Goal: Information Seeking & Learning: Find specific fact

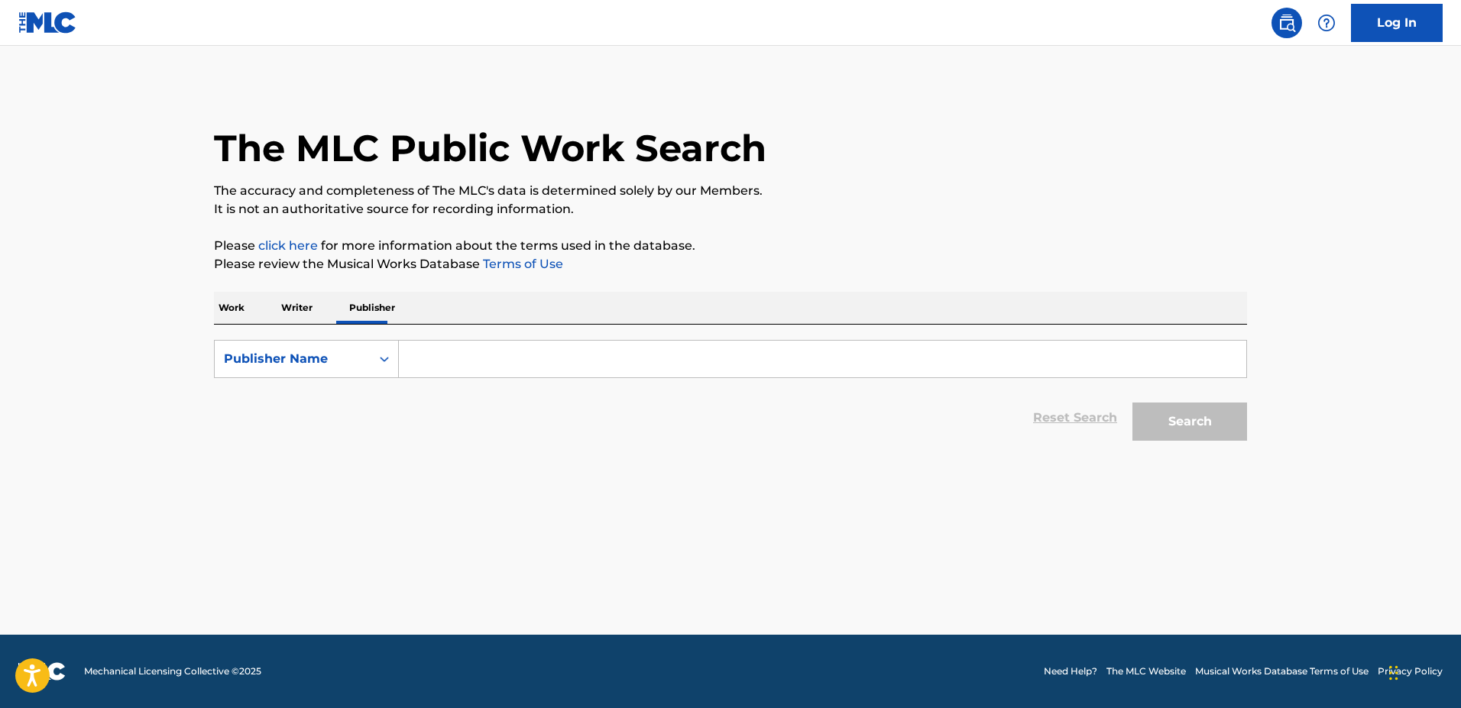
click at [424, 362] on input "Search Form" at bounding box center [823, 359] width 848 height 37
paste input "P295CB"
type input "P295CB"
click at [389, 359] on icon "Search Form" at bounding box center [384, 359] width 15 height 15
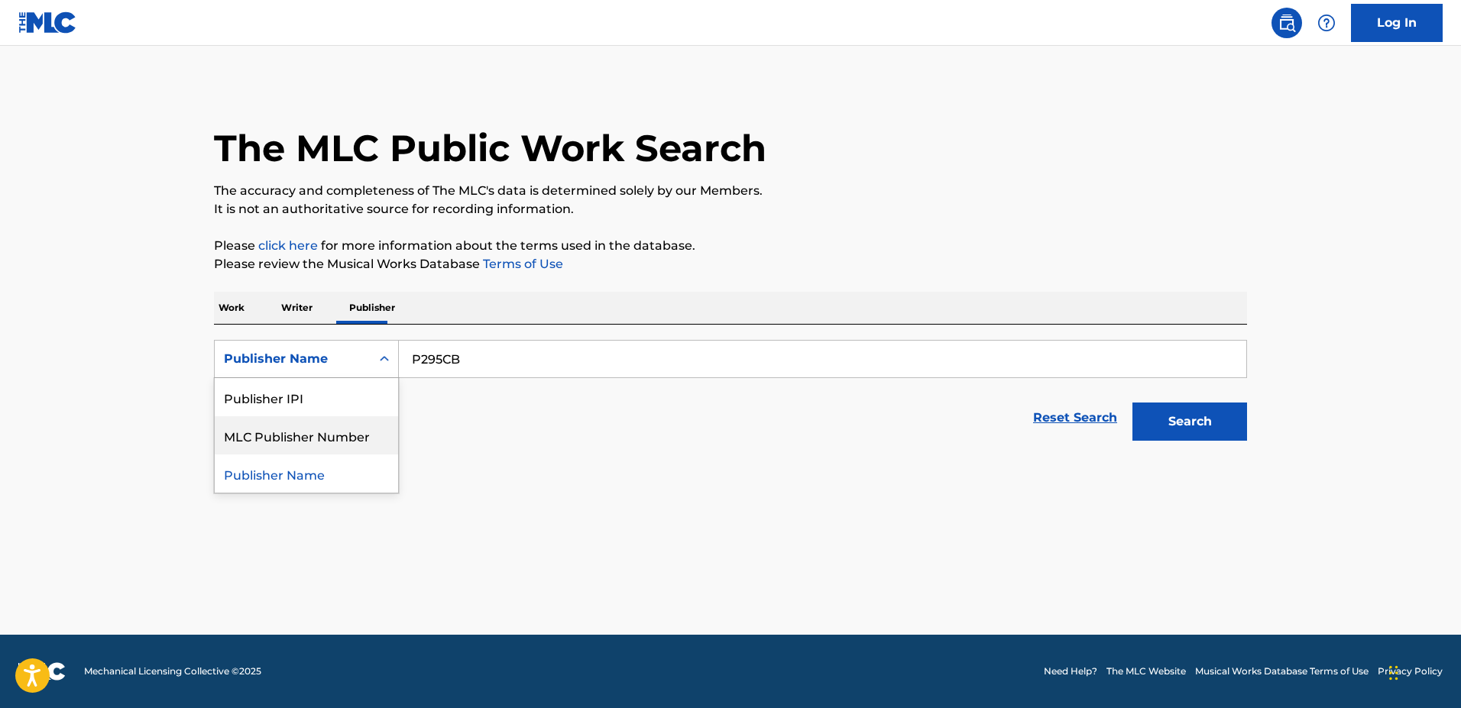
click at [372, 426] on div "MLC Publisher Number" at bounding box center [306, 436] width 183 height 38
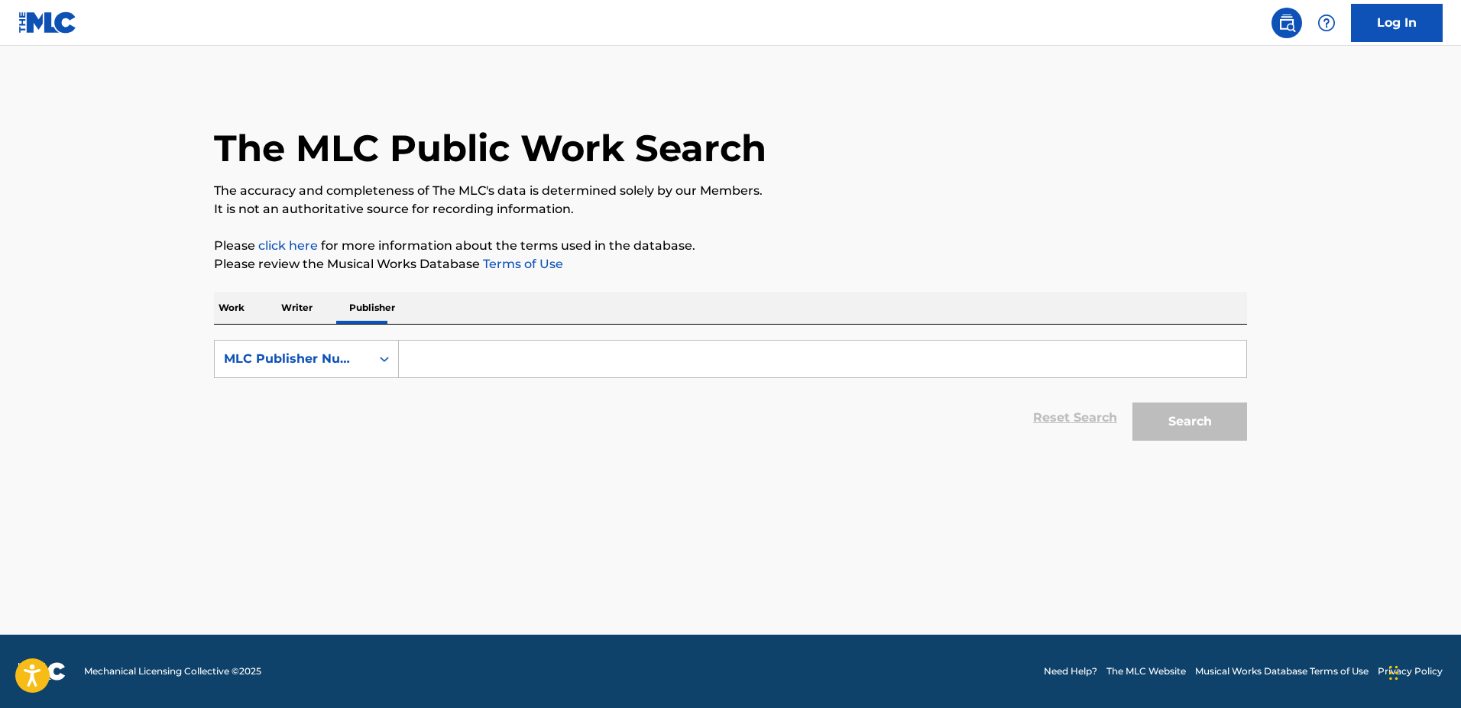
click at [459, 355] on input "Search Form" at bounding box center [823, 359] width 848 height 37
paste input "P295CB"
click at [1133, 403] on button "Search" at bounding box center [1190, 422] width 115 height 38
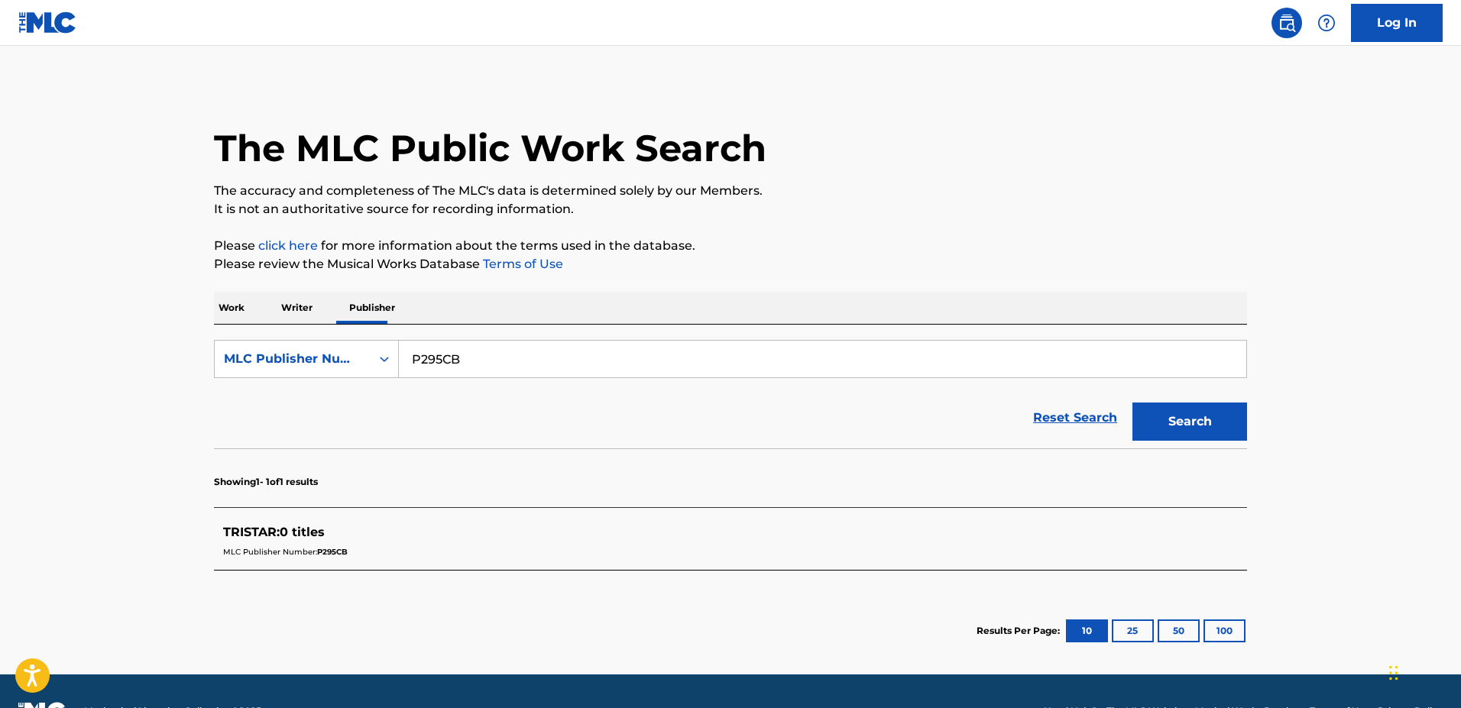
click at [448, 365] on input "P295CB" at bounding box center [823, 359] width 848 height 37
paste input "AD8HON"
type input "AD8HON"
click at [239, 314] on p "Work" at bounding box center [231, 308] width 35 height 32
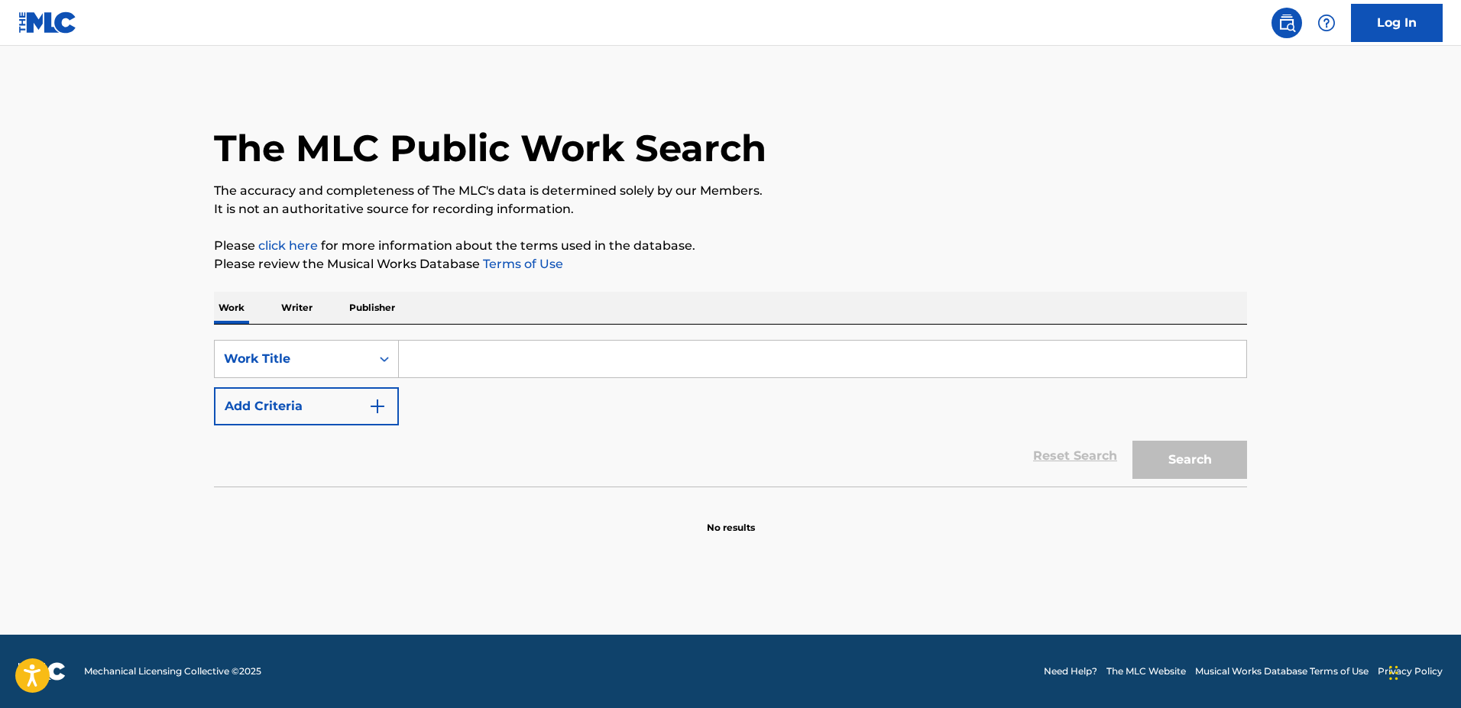
click at [429, 364] on input "Search Form" at bounding box center [823, 359] width 848 height 37
paste input "AD8HON"
type input "AD8HON"
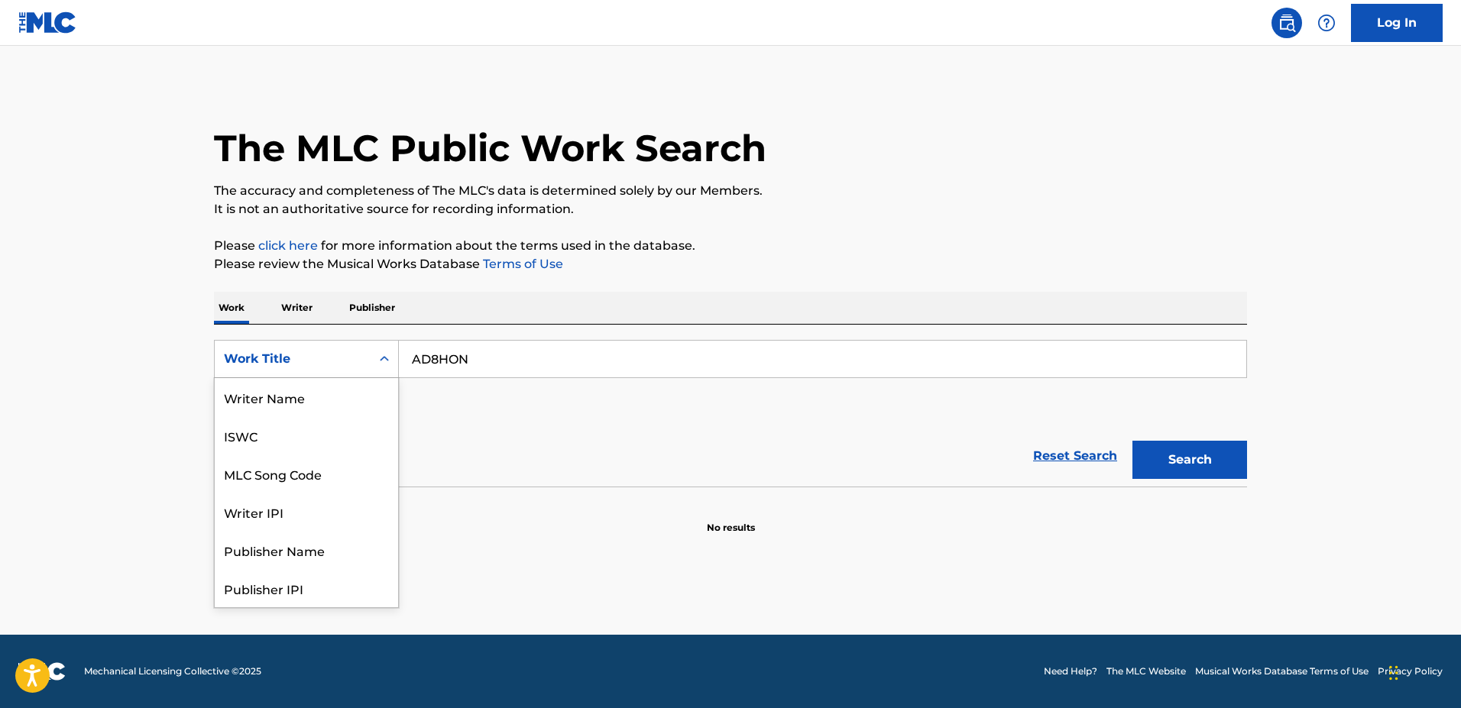
click at [368, 362] on div "Work Title" at bounding box center [293, 359] width 156 height 29
click at [332, 404] on div "MLC Song Code" at bounding box center [306, 397] width 183 height 38
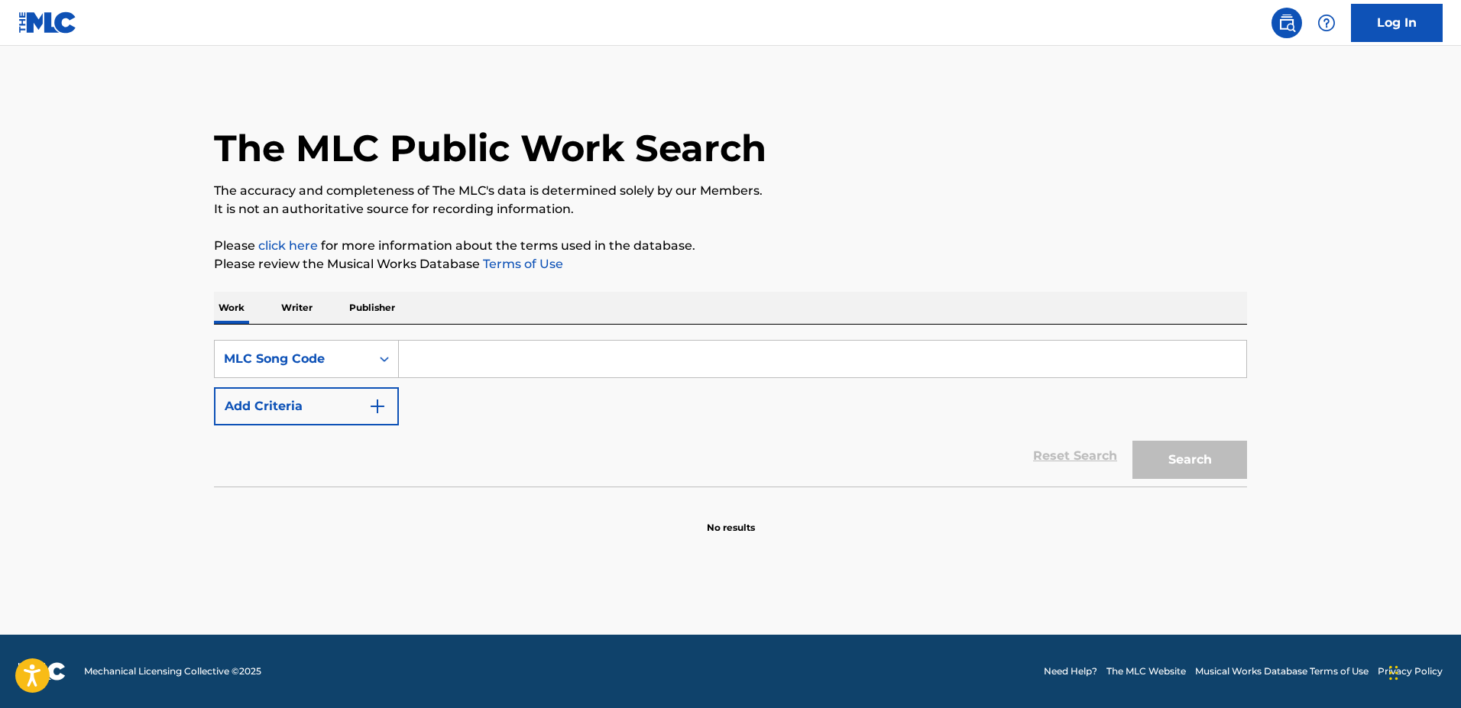
click at [449, 359] on input "Search Form" at bounding box center [823, 359] width 848 height 37
paste input "AD8HON"
type input "AD8HON"
click at [1133, 441] on button "Search" at bounding box center [1190, 460] width 115 height 38
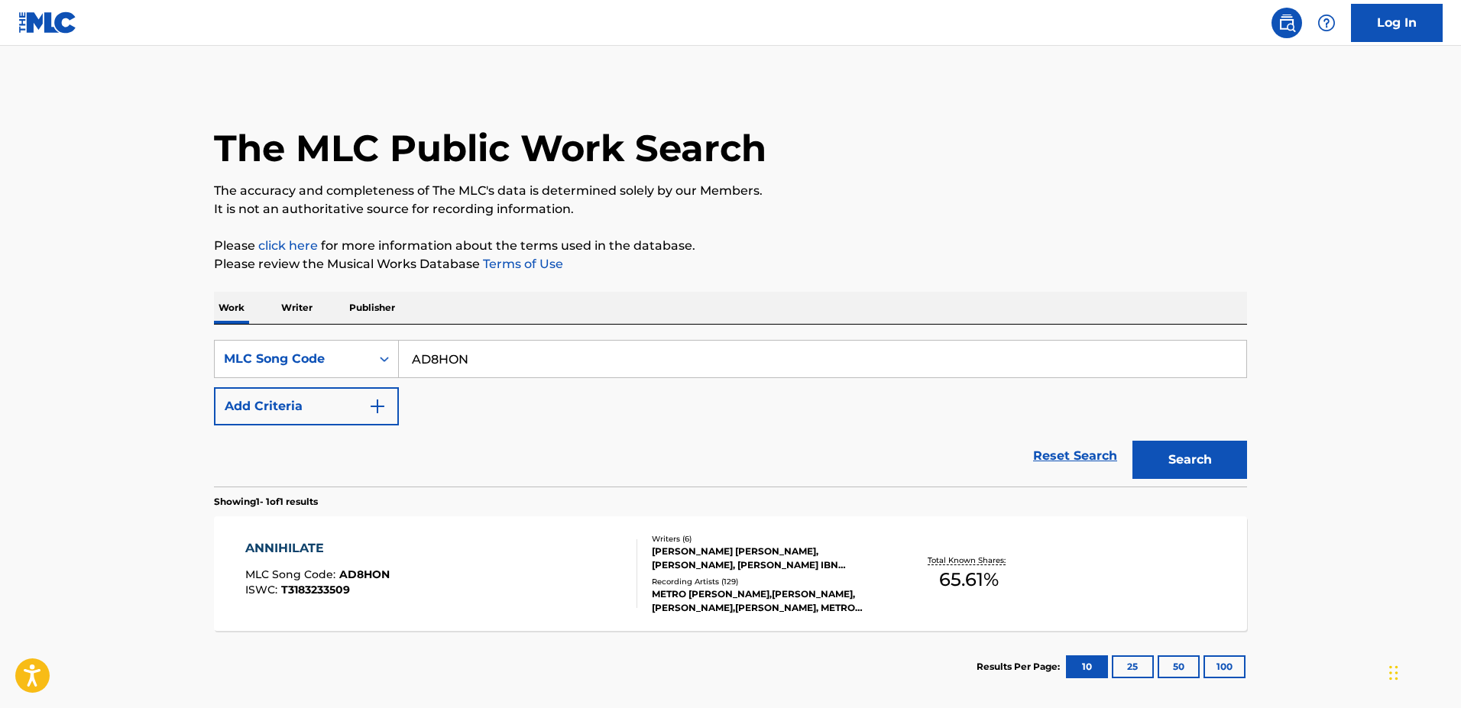
click at [464, 601] on div "ANNIHILATE MLC Song Code : AD8HON ISWC : T3183233509" at bounding box center [441, 574] width 393 height 69
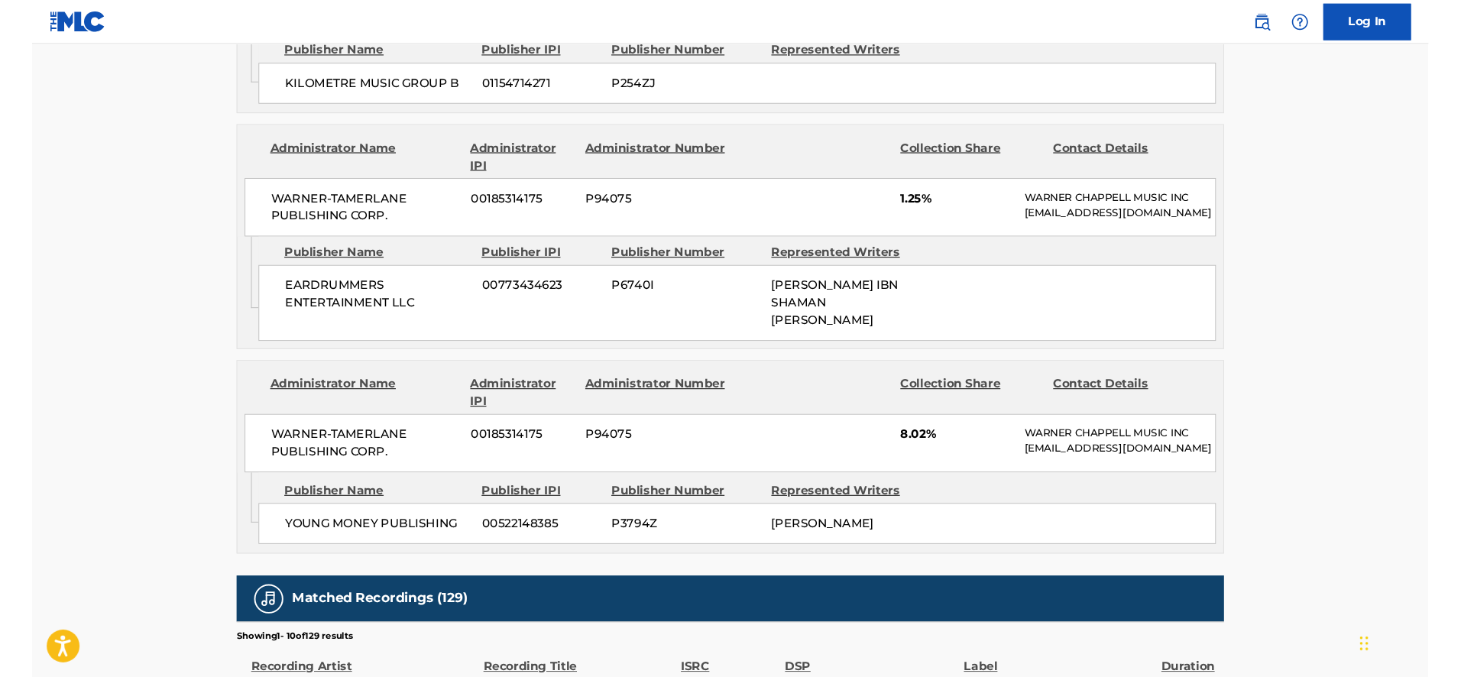
scroll to position [2105, 0]
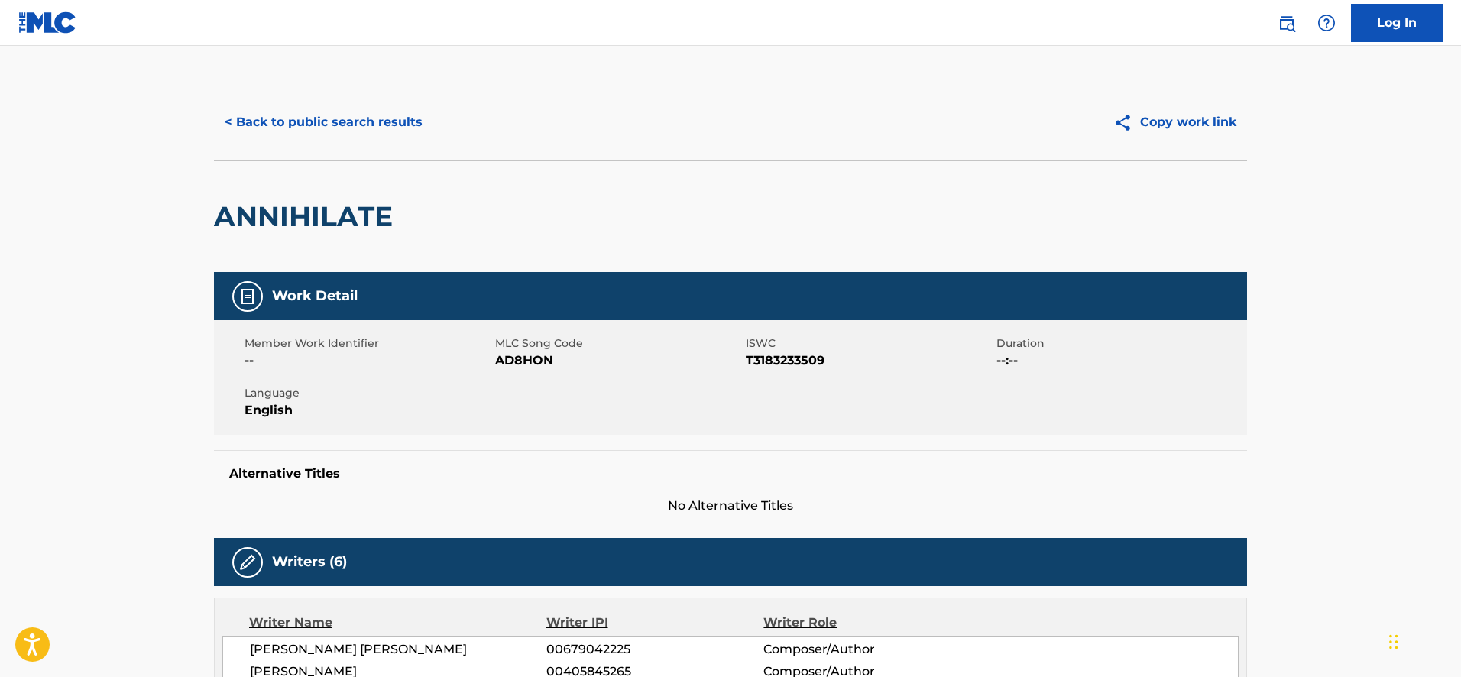
scroll to position [686, 0]
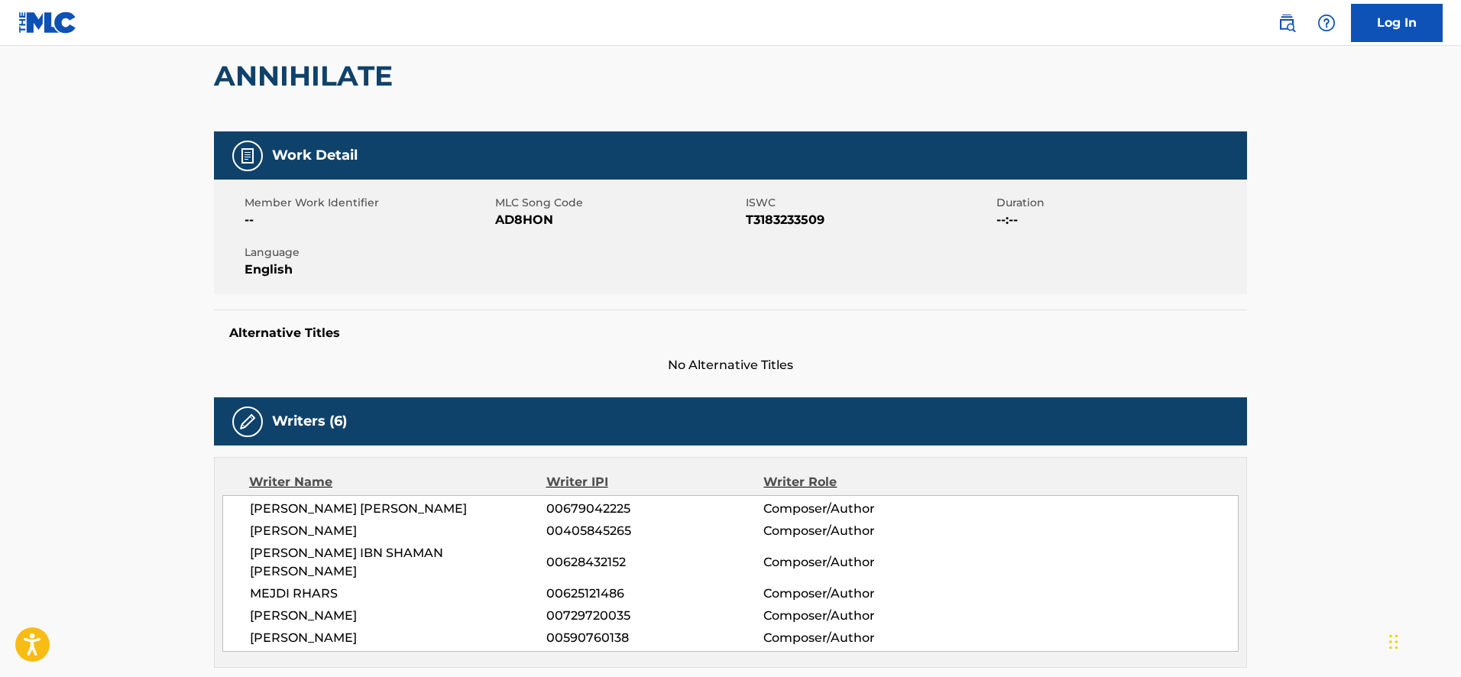
scroll to position [0, 0]
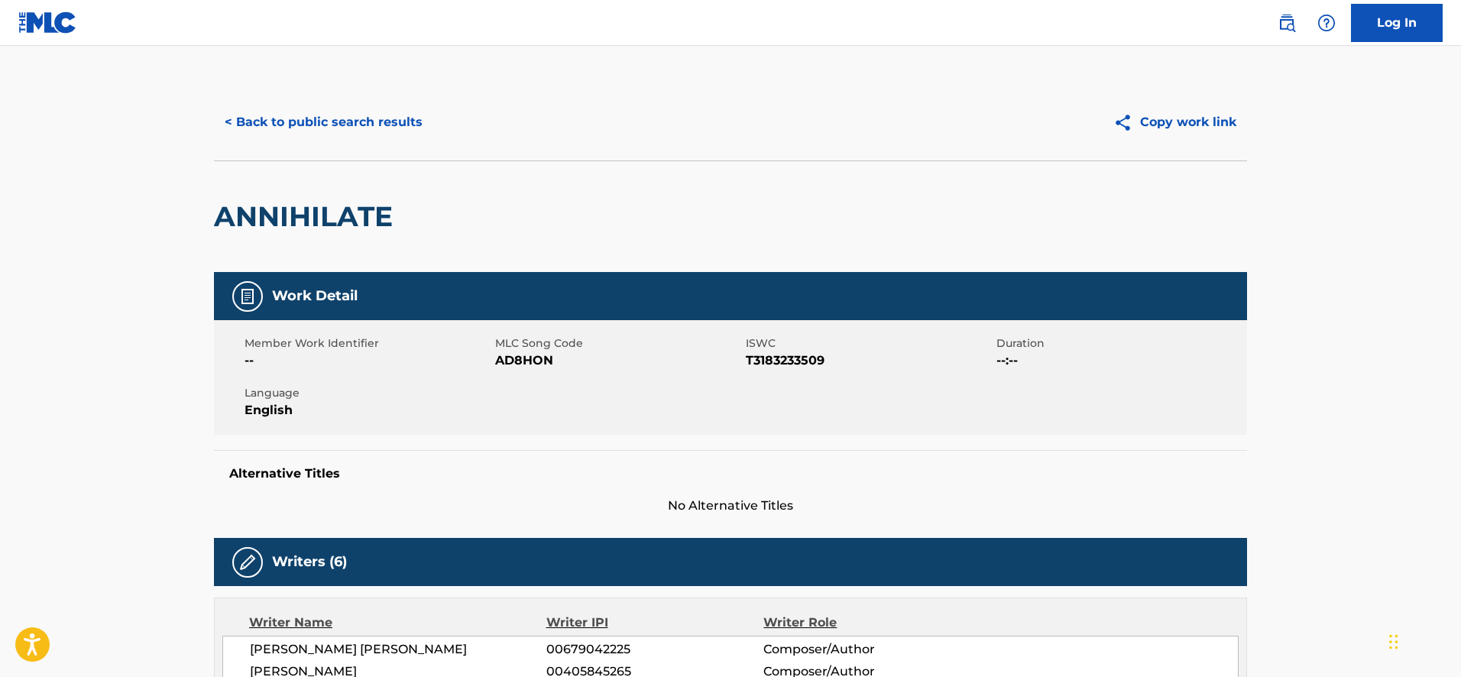
click at [265, 104] on button "< Back to public search results" at bounding box center [323, 122] width 219 height 38
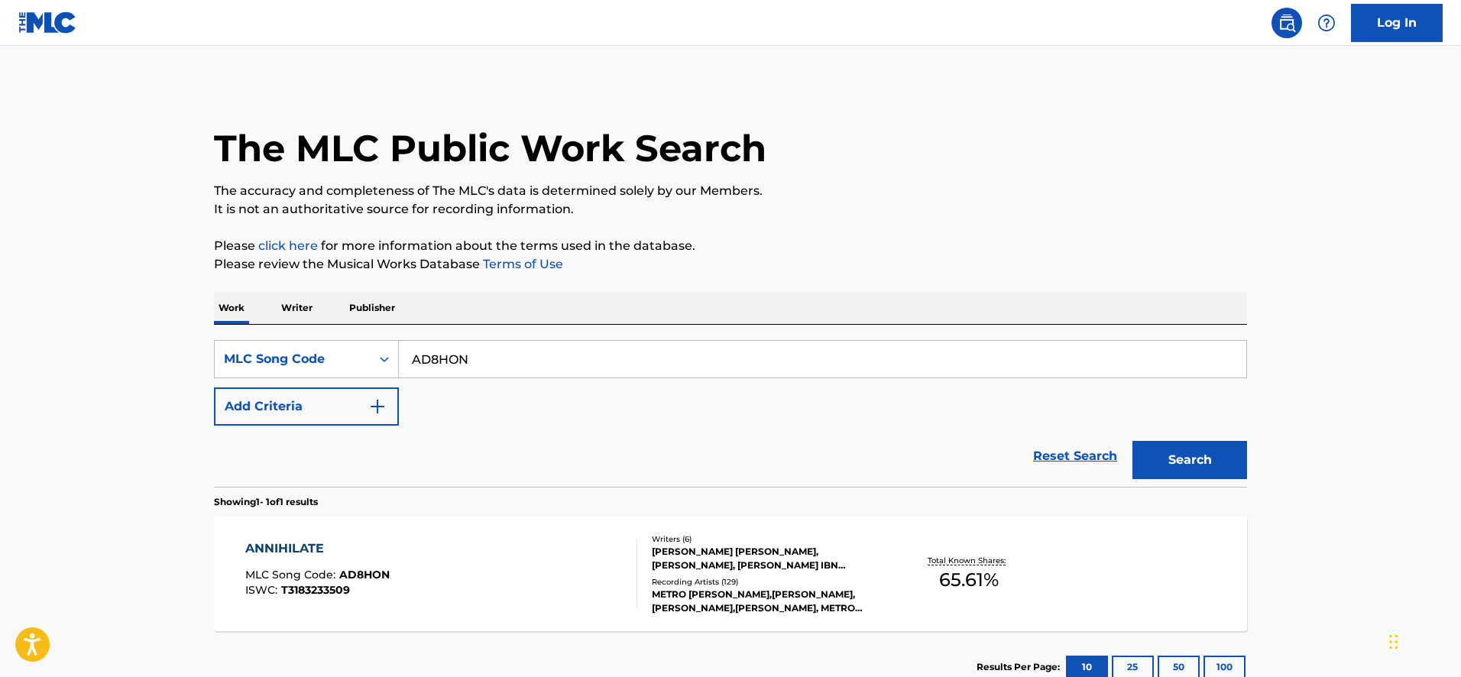
click at [473, 339] on div "SearchWithCriteriacdbdfe86-7665-4a8d-b772-2ee7c67e824d MLC Song Code AD8HON Add…" at bounding box center [730, 406] width 1033 height 162
click at [475, 370] on input "AD8HON" at bounding box center [823, 359] width 848 height 37
paste input "TB06Y"
type input "TB06YN"
click at [1133, 441] on button "Search" at bounding box center [1190, 460] width 115 height 38
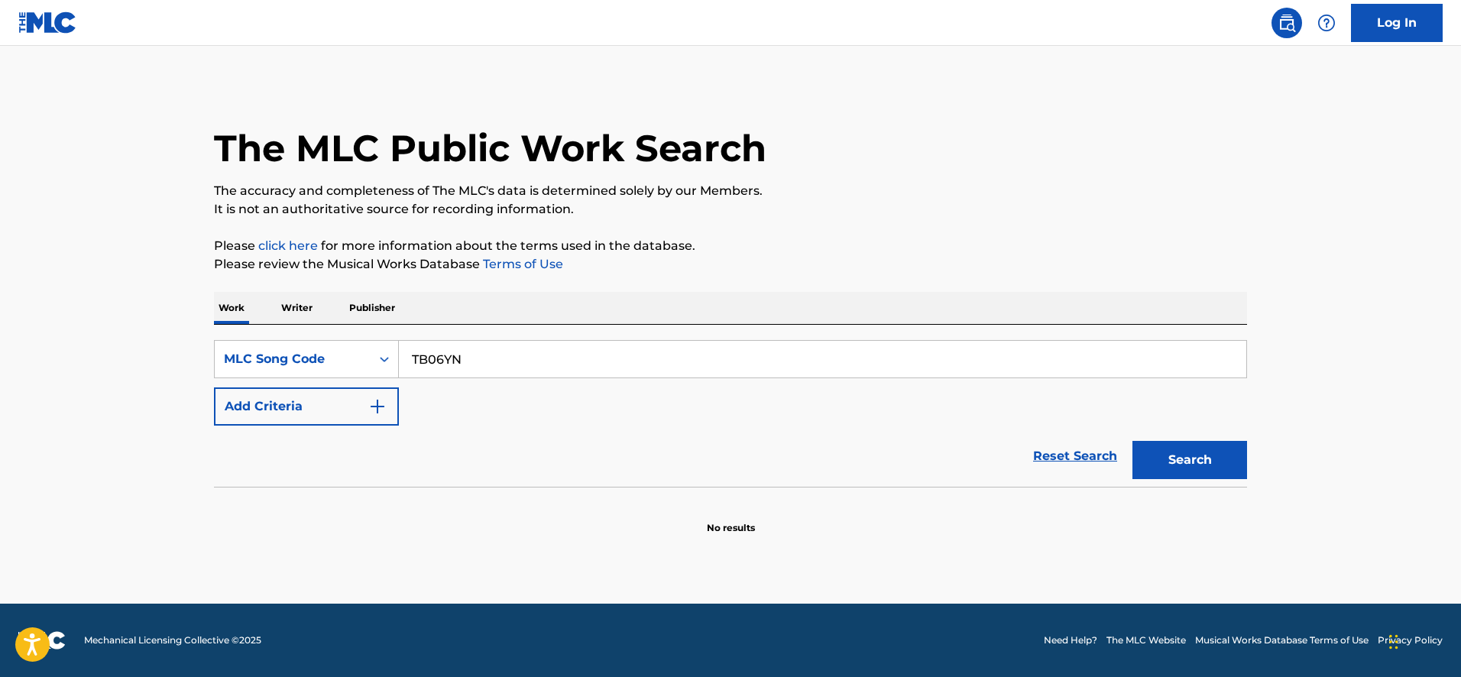
click at [433, 355] on input "TB06YN" at bounding box center [823, 359] width 848 height 37
click at [1133, 441] on button "Search" at bounding box center [1190, 460] width 115 height 38
click at [245, 376] on div "MLC Song Code" at bounding box center [306, 359] width 185 height 38
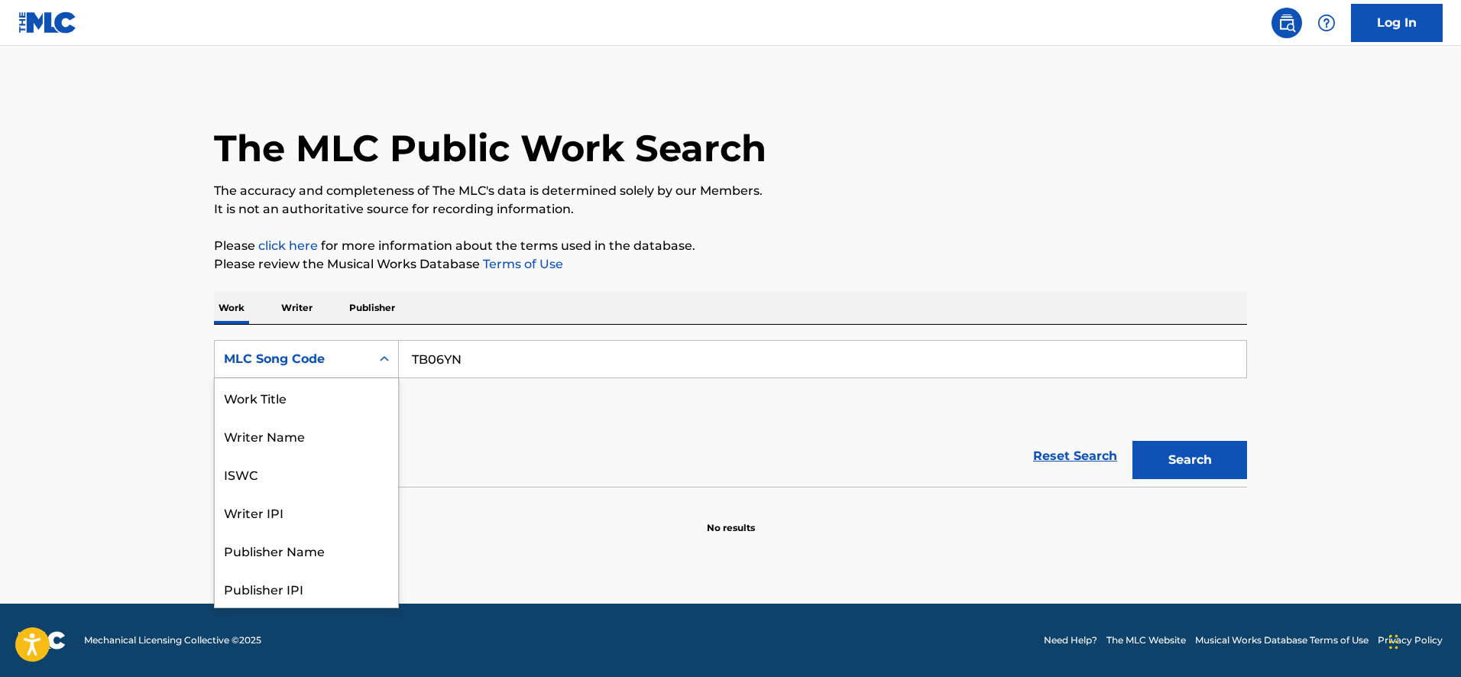
click at [248, 361] on div "MLC Song Code" at bounding box center [293, 359] width 138 height 18
click at [254, 395] on div "Work Title" at bounding box center [306, 397] width 183 height 38
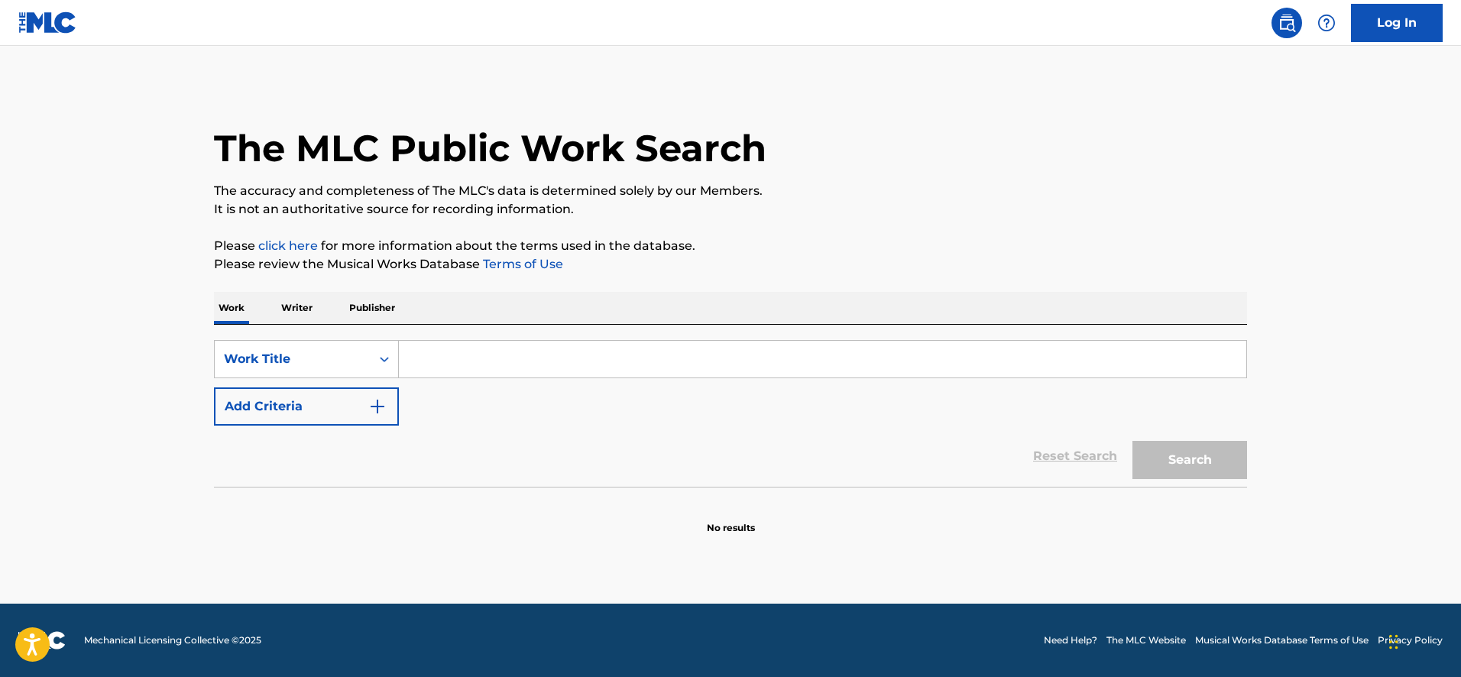
click at [449, 350] on input "Search Form" at bounding box center [823, 359] width 848 height 37
type input "turn yo clic up"
click at [1212, 467] on button "Search" at bounding box center [1190, 460] width 115 height 38
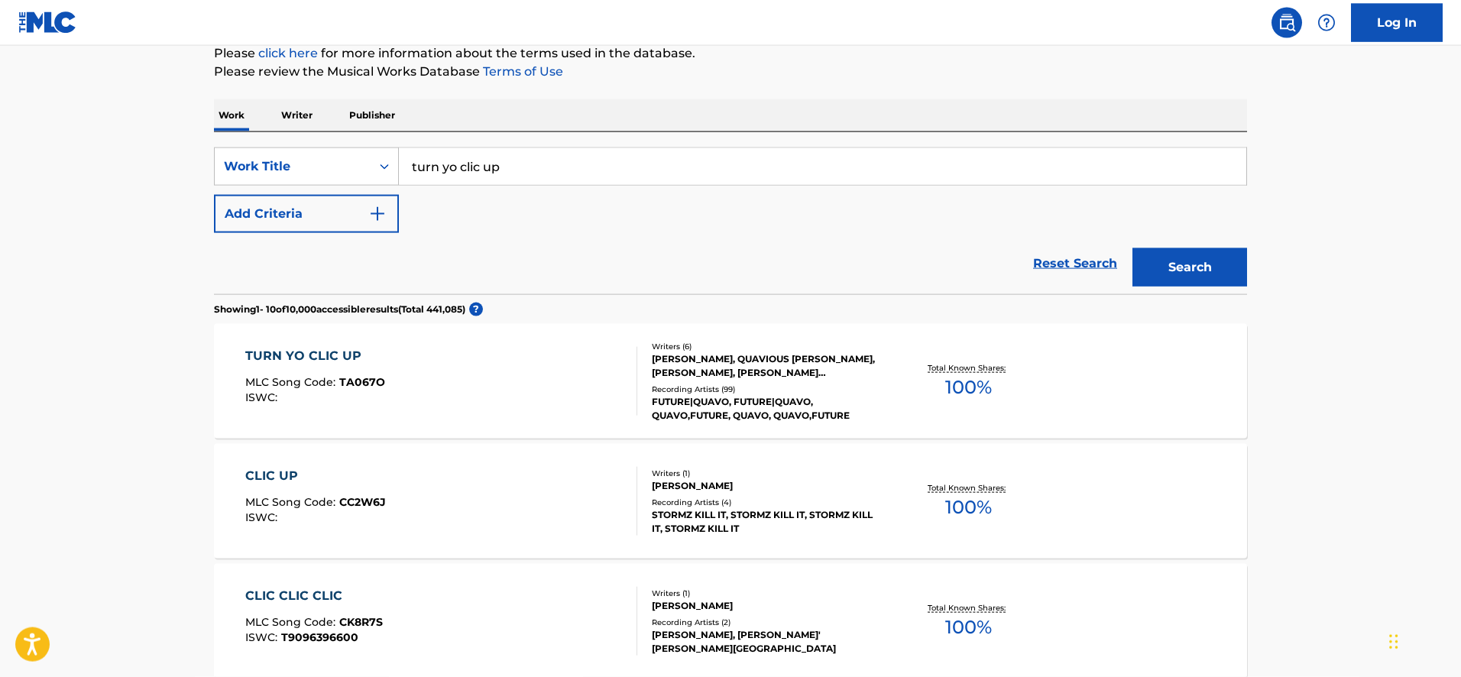
scroll to position [312, 0]
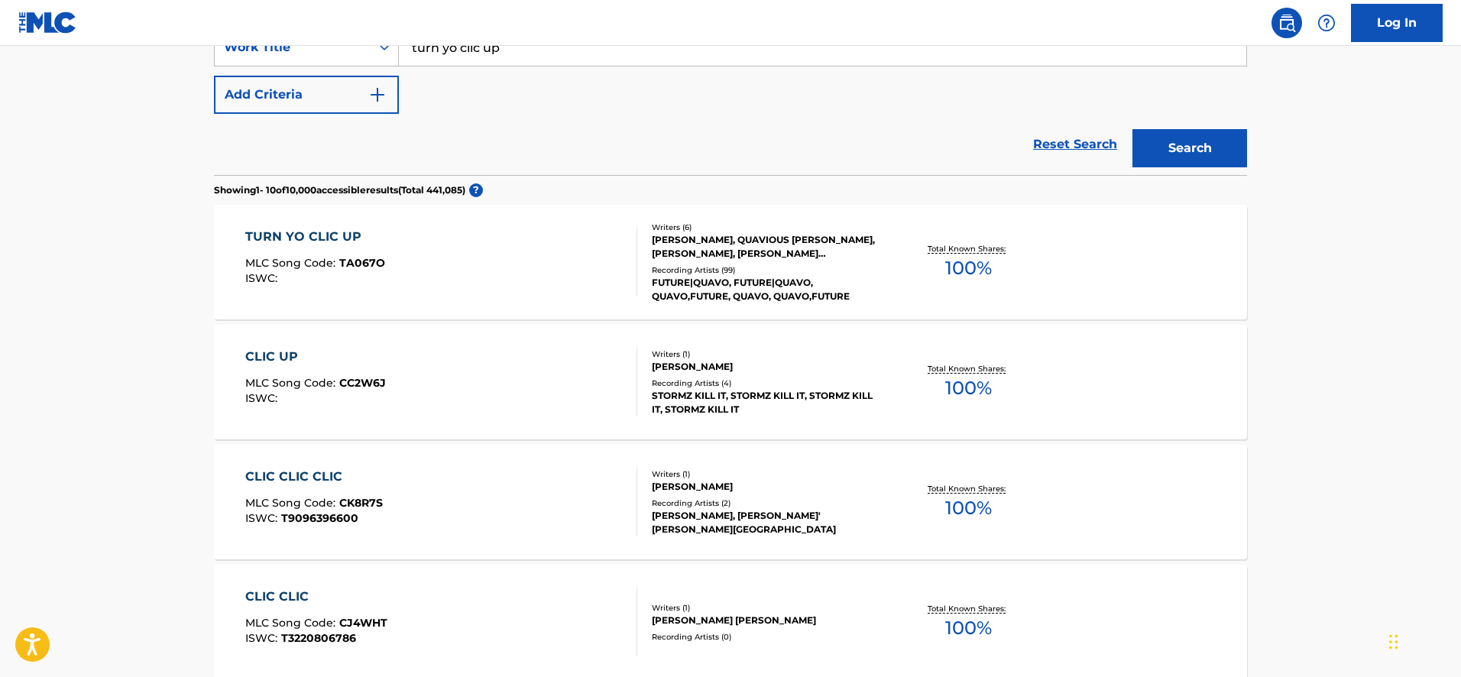
click at [506, 271] on div "TURN YO CLIC UP MLC Song Code : TA067O ISWC :" at bounding box center [441, 262] width 393 height 69
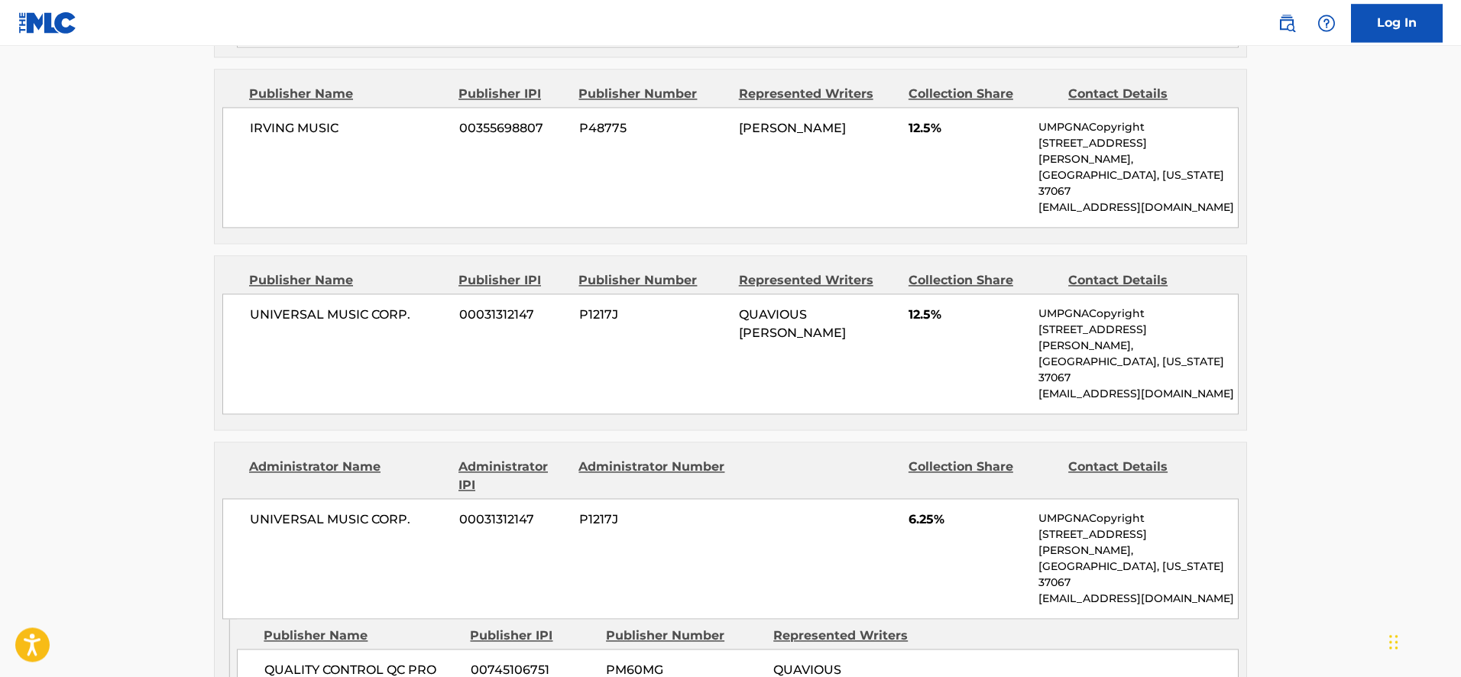
scroll to position [1637, 0]
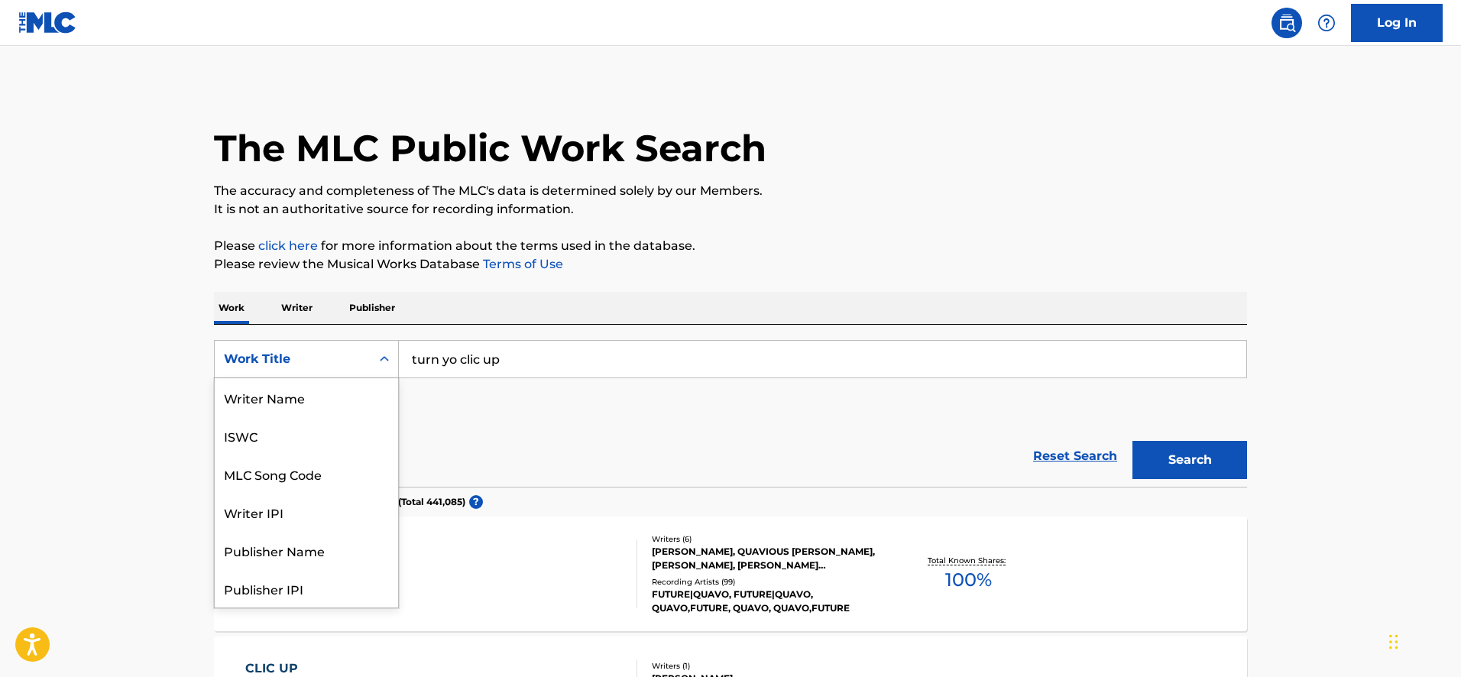
click at [360, 358] on div "Work Title" at bounding box center [293, 359] width 138 height 18
click at [342, 395] on div "MLC Song Code" at bounding box center [306, 397] width 183 height 38
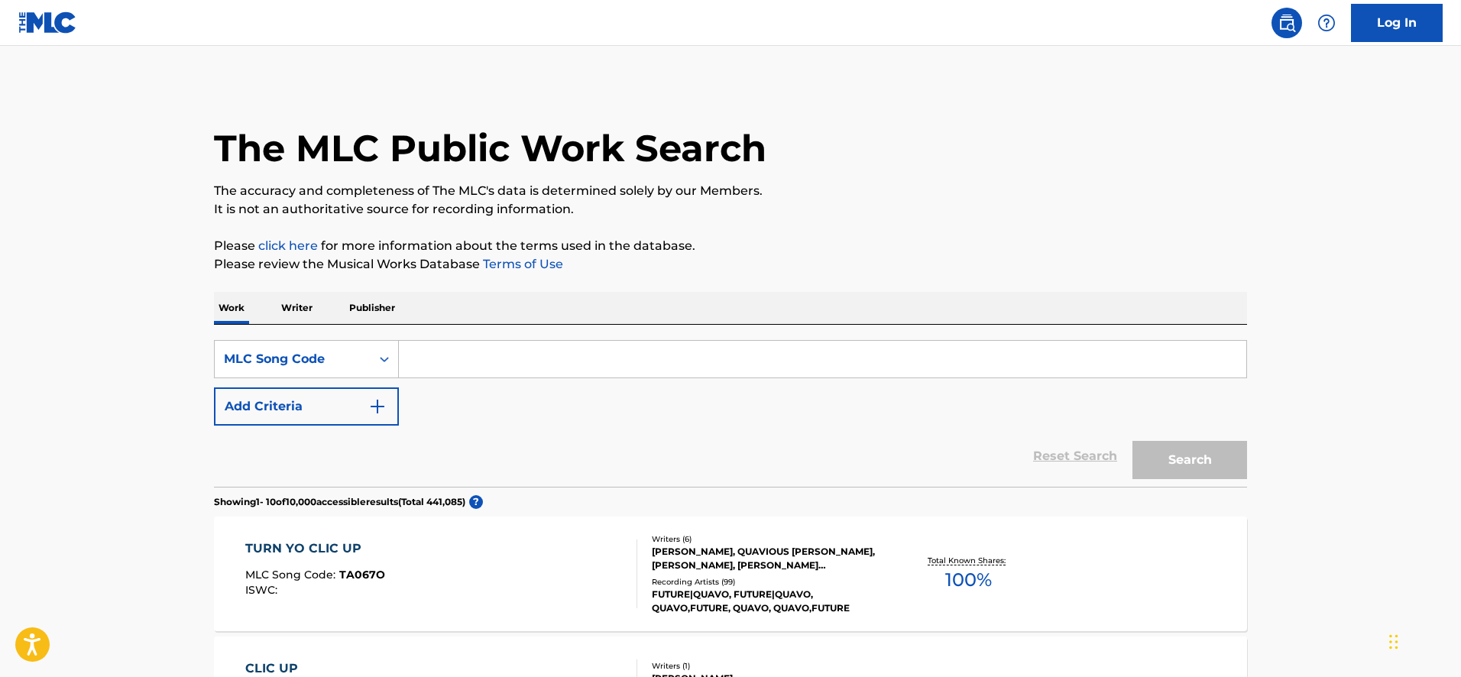
click at [473, 349] on input "Search Form" at bounding box center [823, 359] width 848 height 37
paste input "GA02HW"
type input "GA02HW"
click at [1133, 441] on button "Search" at bounding box center [1190, 460] width 115 height 38
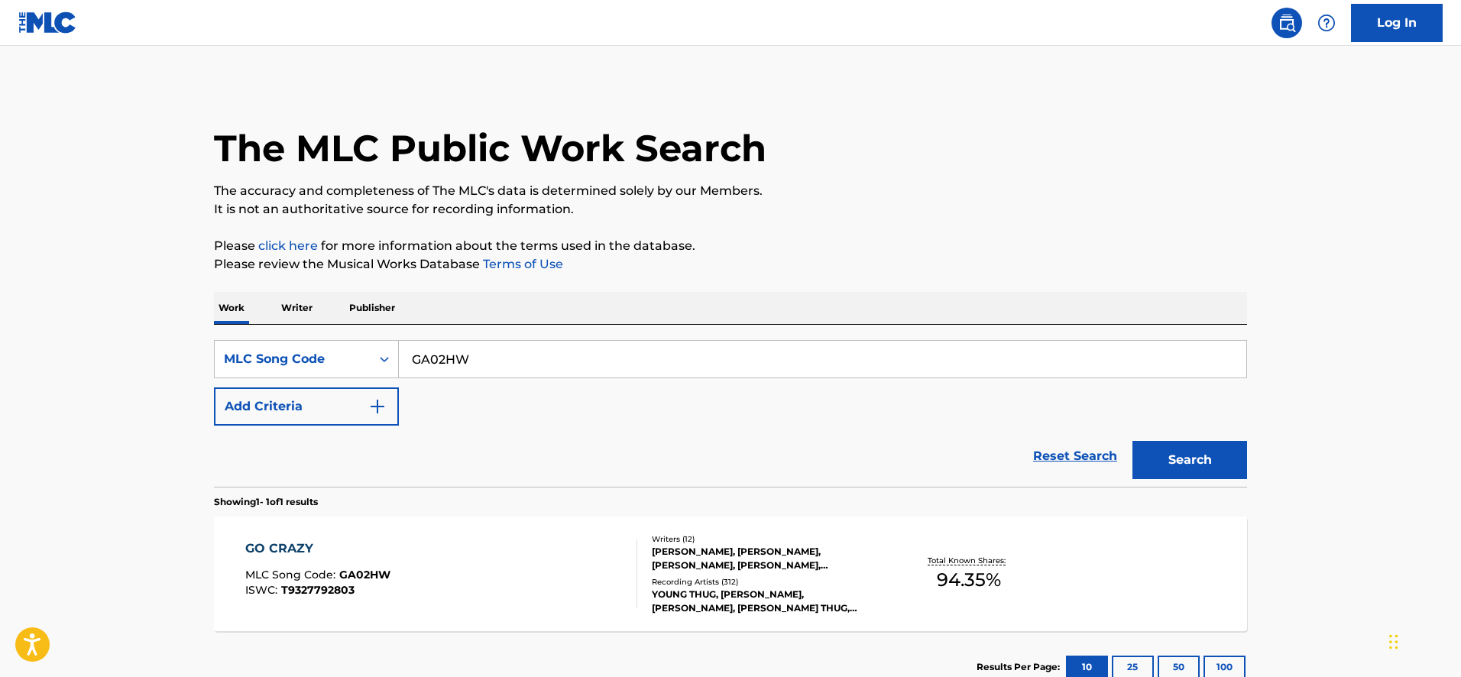
click at [502, 585] on div "GO CRAZY MLC Song Code : GA02HW ISWC : T9327792803" at bounding box center [441, 574] width 393 height 69
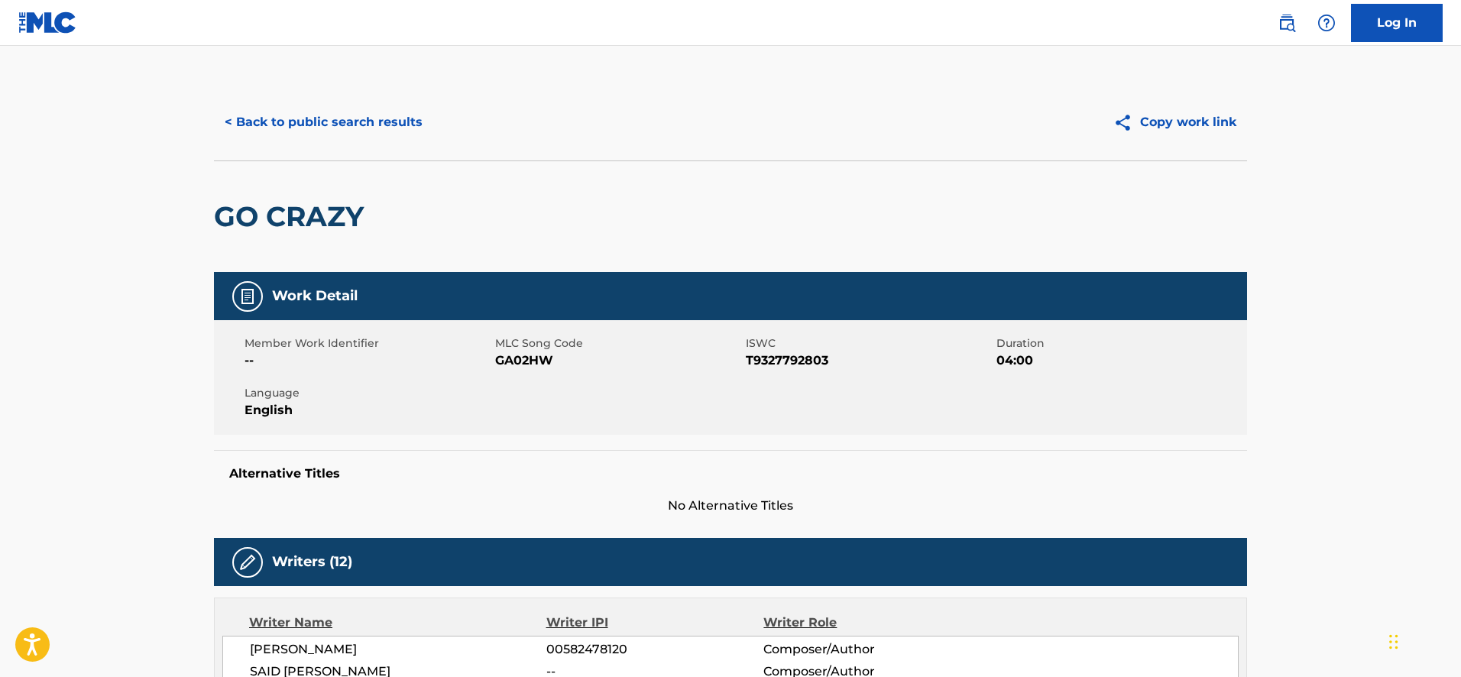
click at [303, 125] on button "< Back to public search results" at bounding box center [323, 122] width 219 height 38
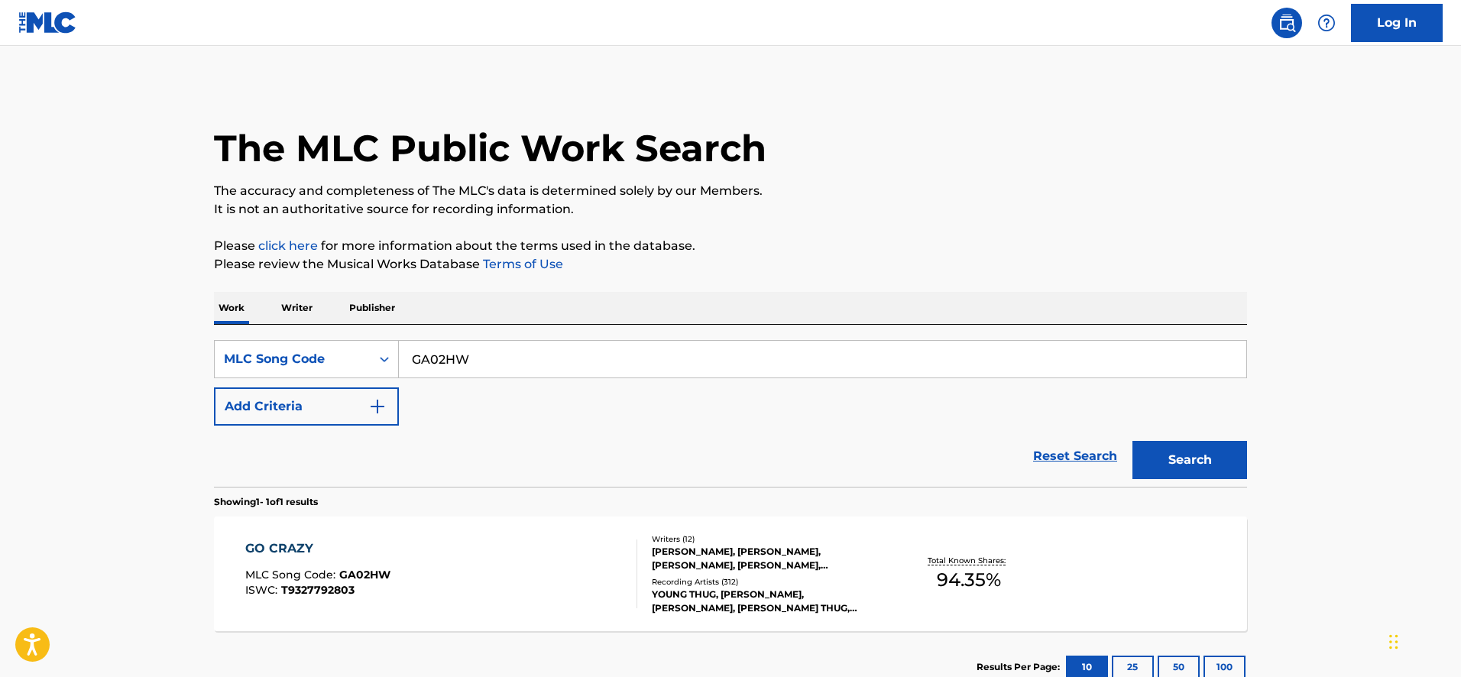
click at [475, 572] on div "GO CRAZY MLC Song Code : GA02HW ISWC : T9327792803" at bounding box center [441, 574] width 393 height 69
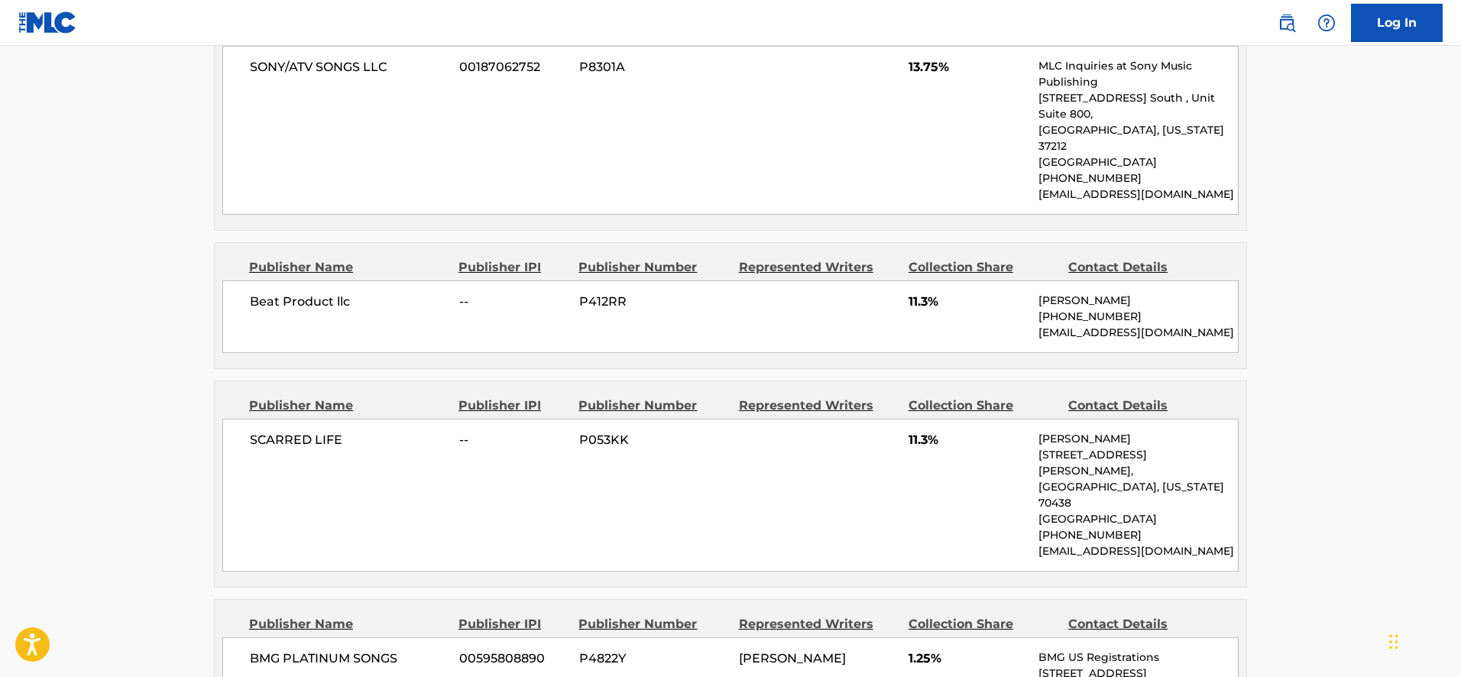
scroll to position [3586, 0]
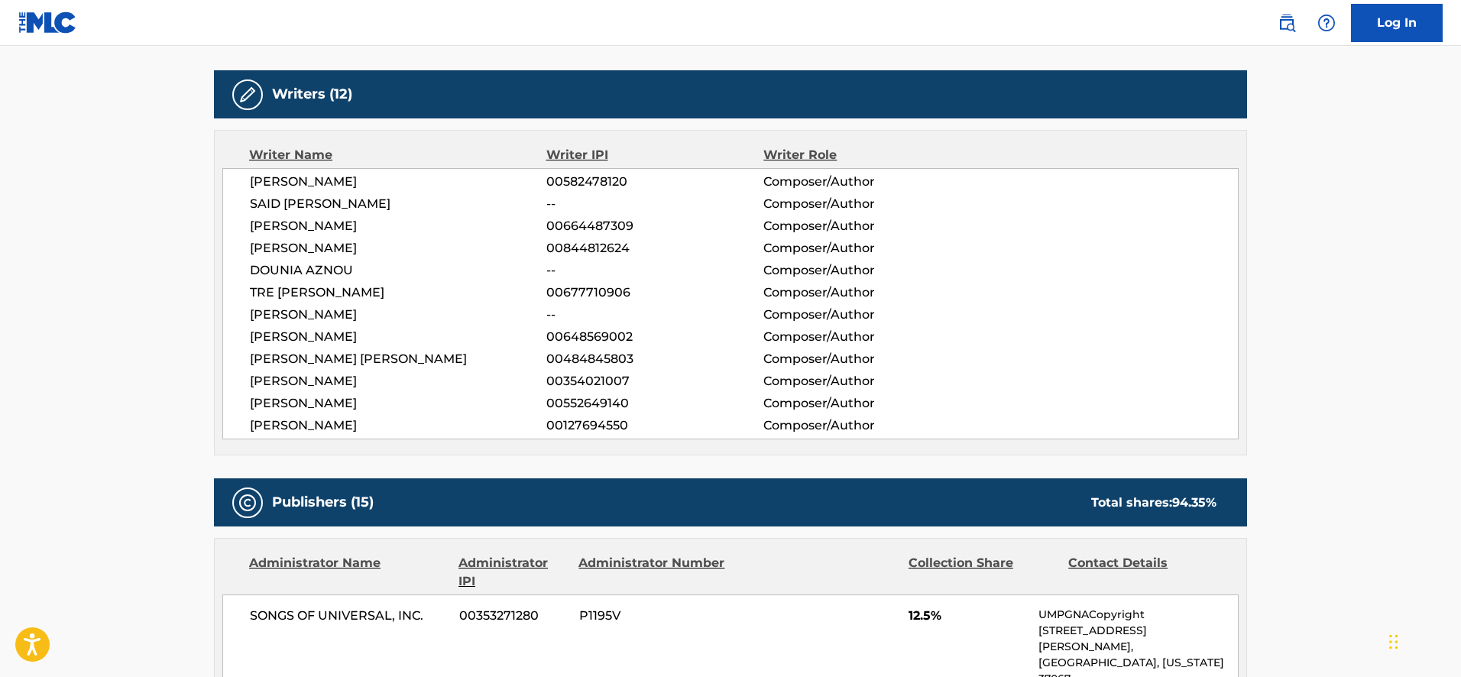
scroll to position [0, 0]
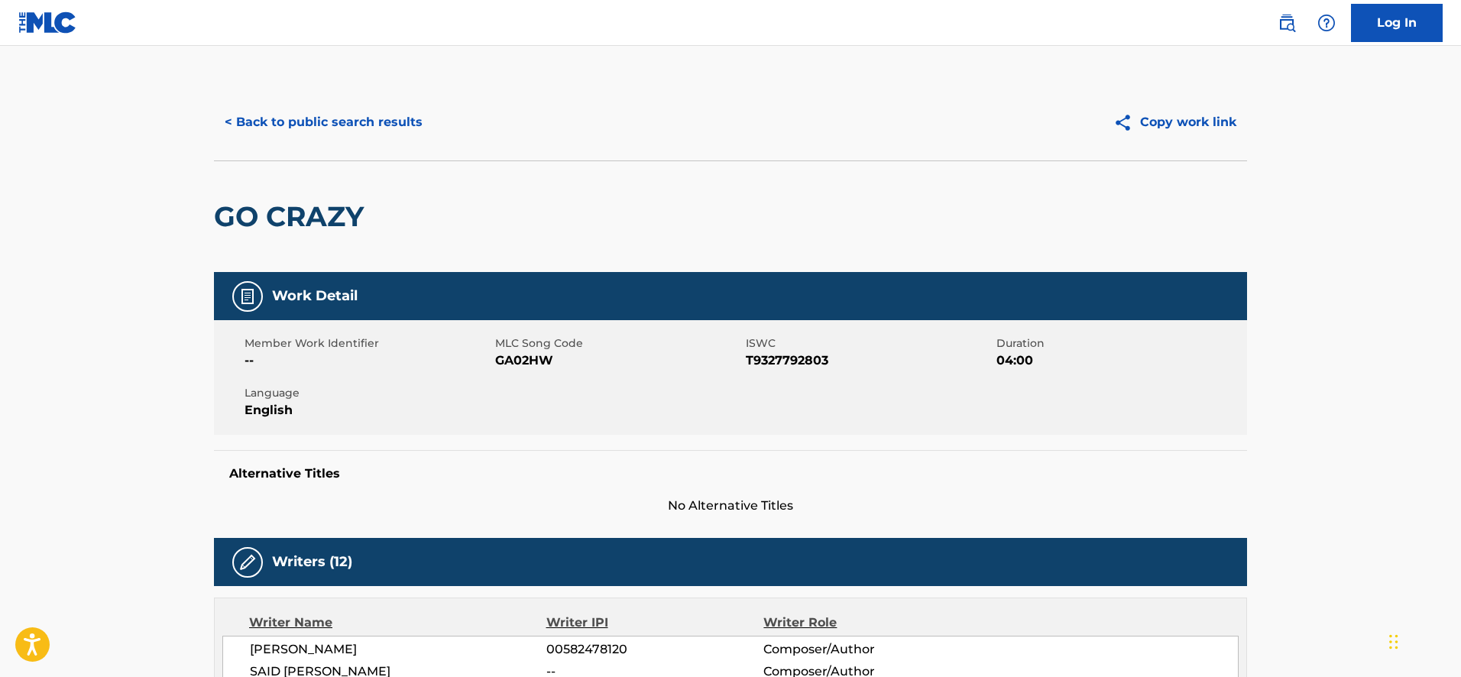
click at [282, 137] on button "< Back to public search results" at bounding box center [323, 122] width 219 height 38
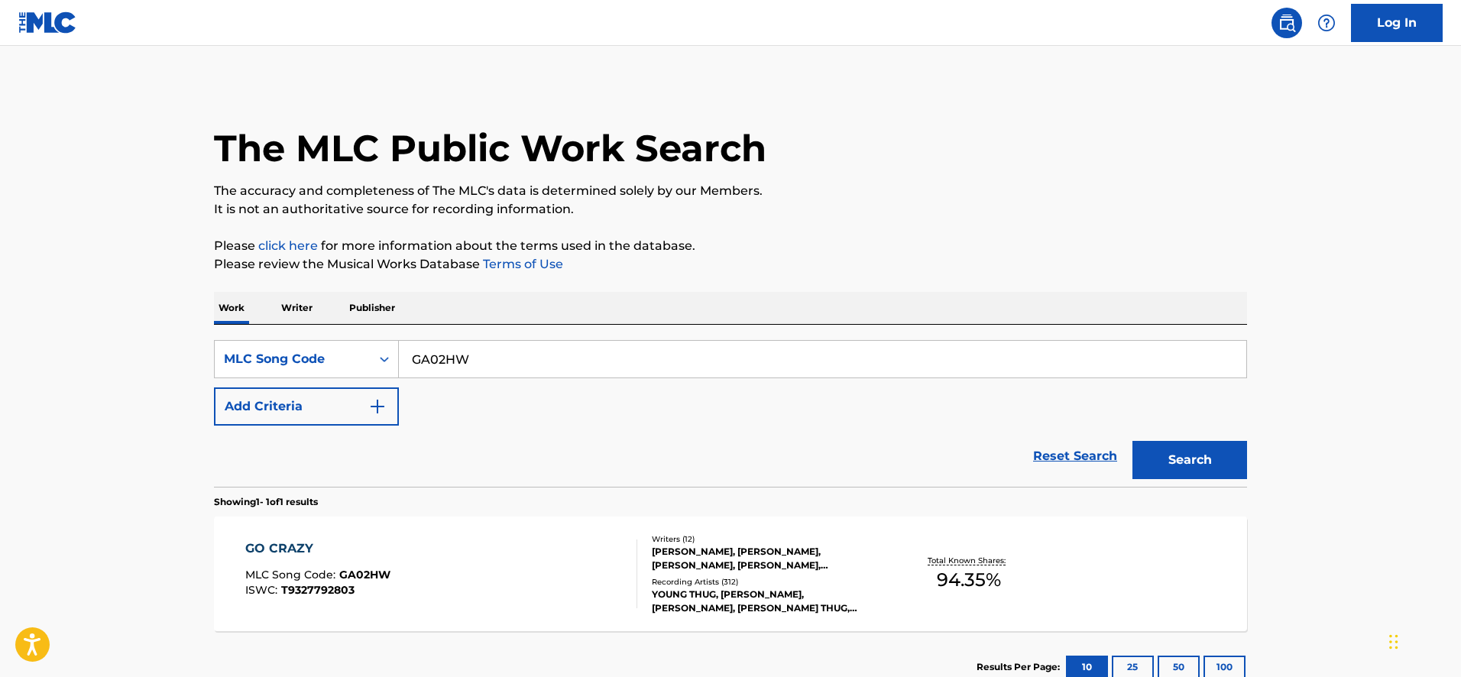
click at [420, 344] on input "GA02HW" at bounding box center [823, 359] width 848 height 37
paste input "P06366"
type input "P06366"
click at [1133, 441] on button "Search" at bounding box center [1190, 460] width 115 height 38
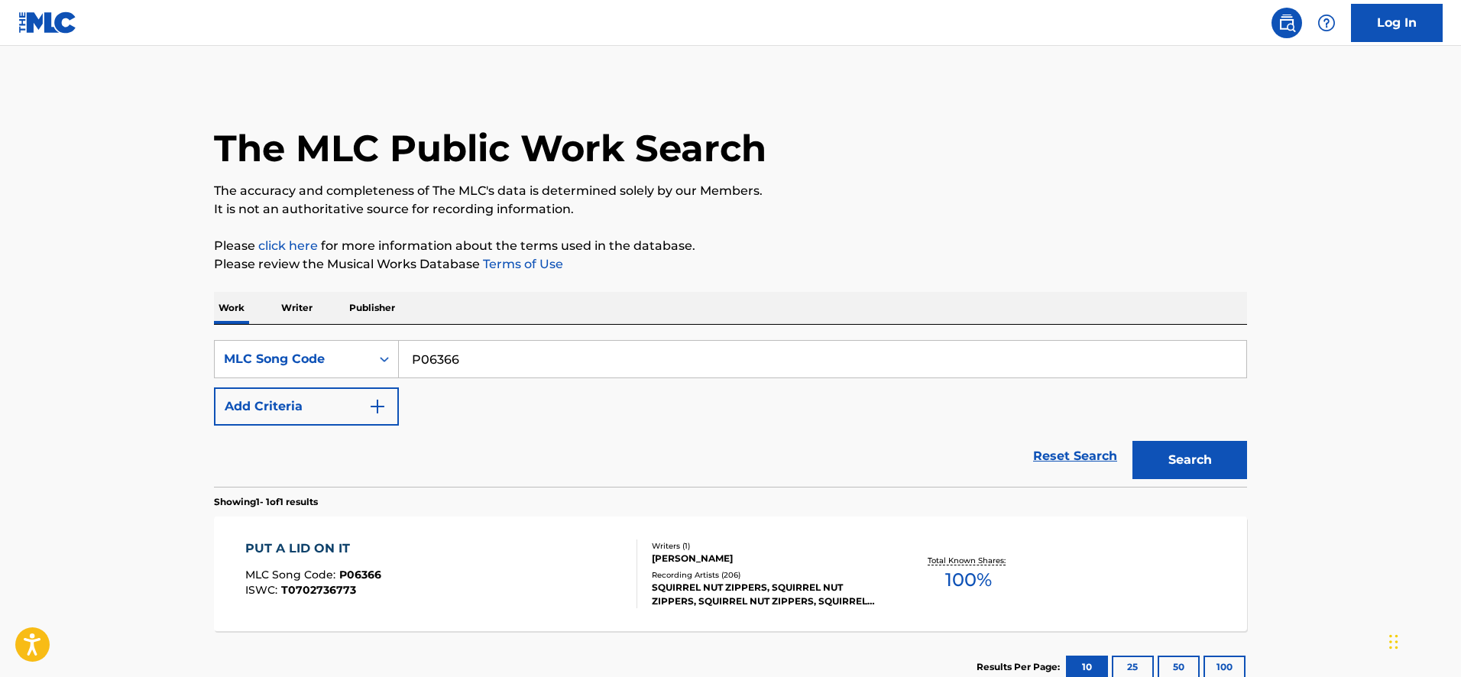
click at [485, 543] on div "PUT A LID ON IT MLC Song Code : P06366 ISWC : T0702736773" at bounding box center [441, 574] width 393 height 69
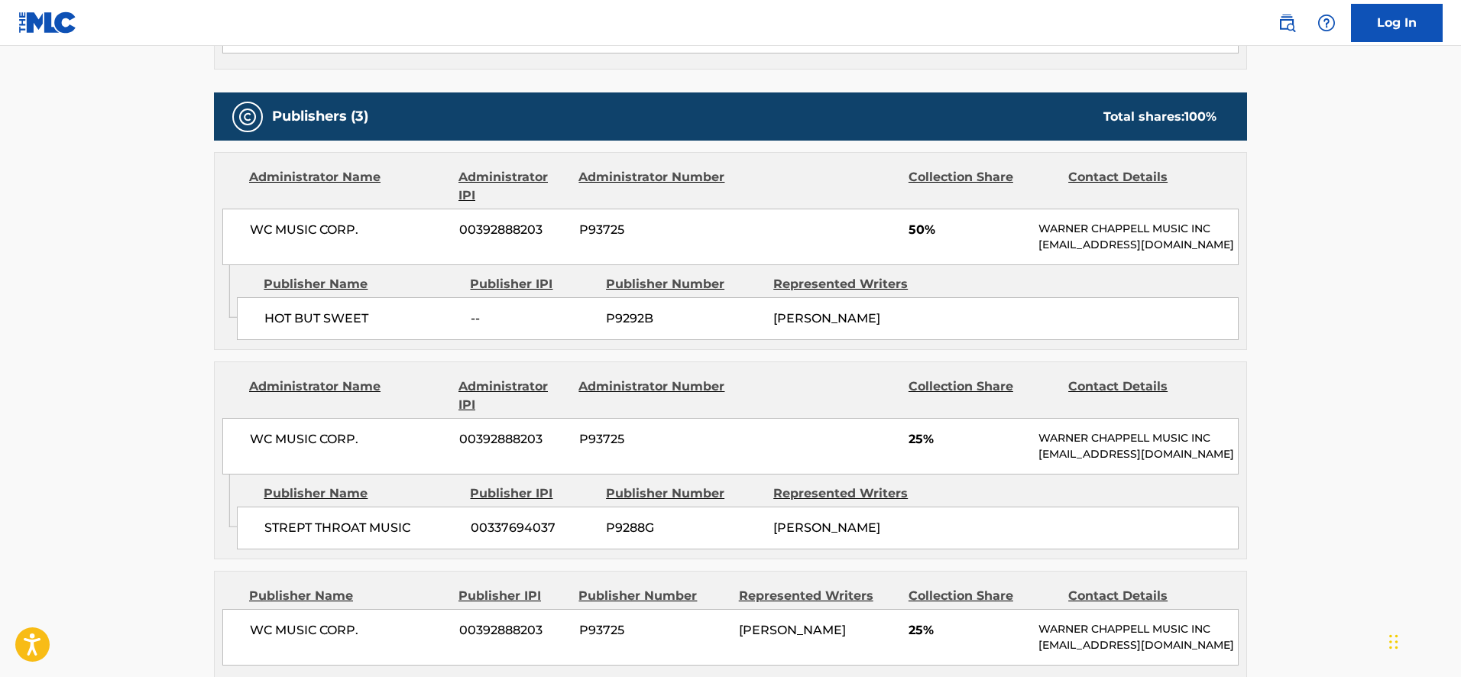
scroll to position [390, 0]
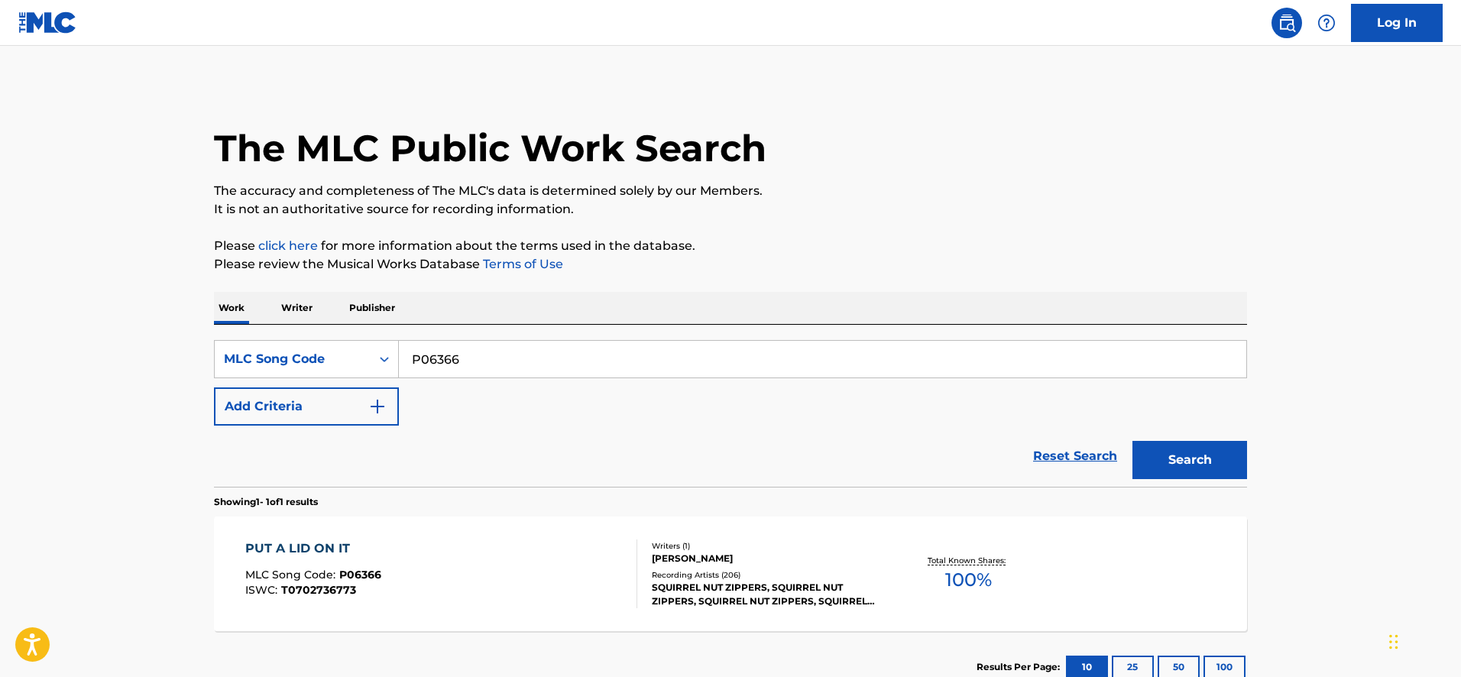
click at [489, 357] on input "P06366" at bounding box center [823, 359] width 848 height 37
paste input "F91295"
type input "F91295"
click at [1133, 441] on button "Search" at bounding box center [1190, 460] width 115 height 38
click at [549, 526] on div "FUNKY, FUNKY XMAS MLC Song Code : F91295 ISWC : Writers ( 2 ) MAURICE STARR, D.…" at bounding box center [730, 574] width 1033 height 115
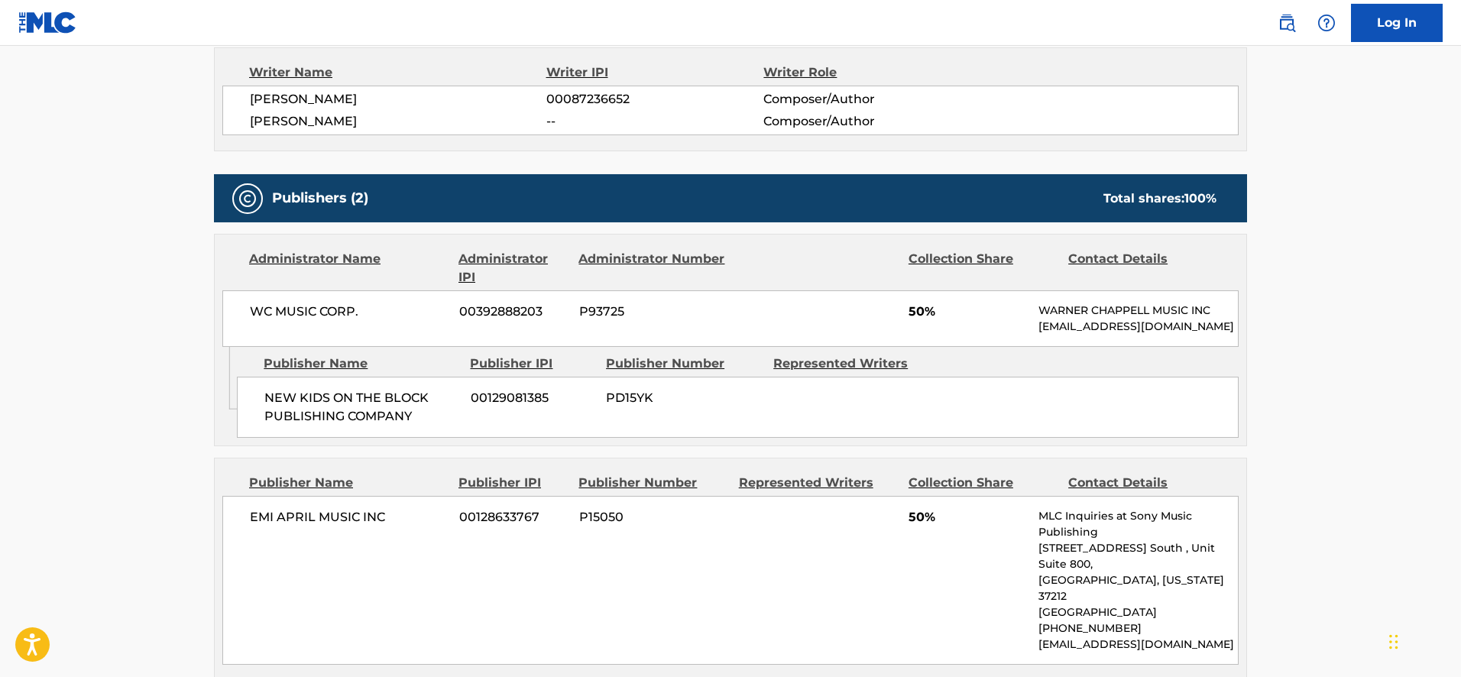
scroll to position [624, 0]
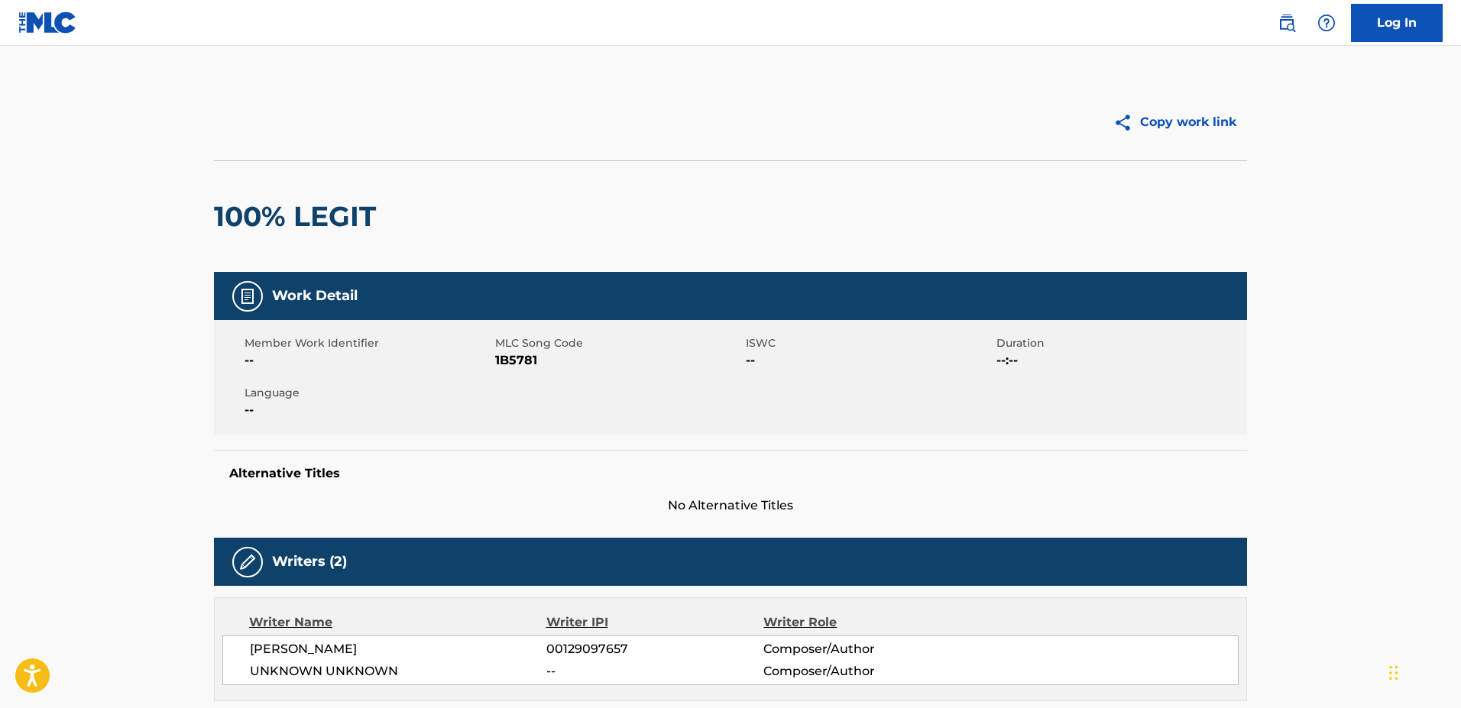
click at [51, 29] on img at bounding box center [47, 22] width 59 height 22
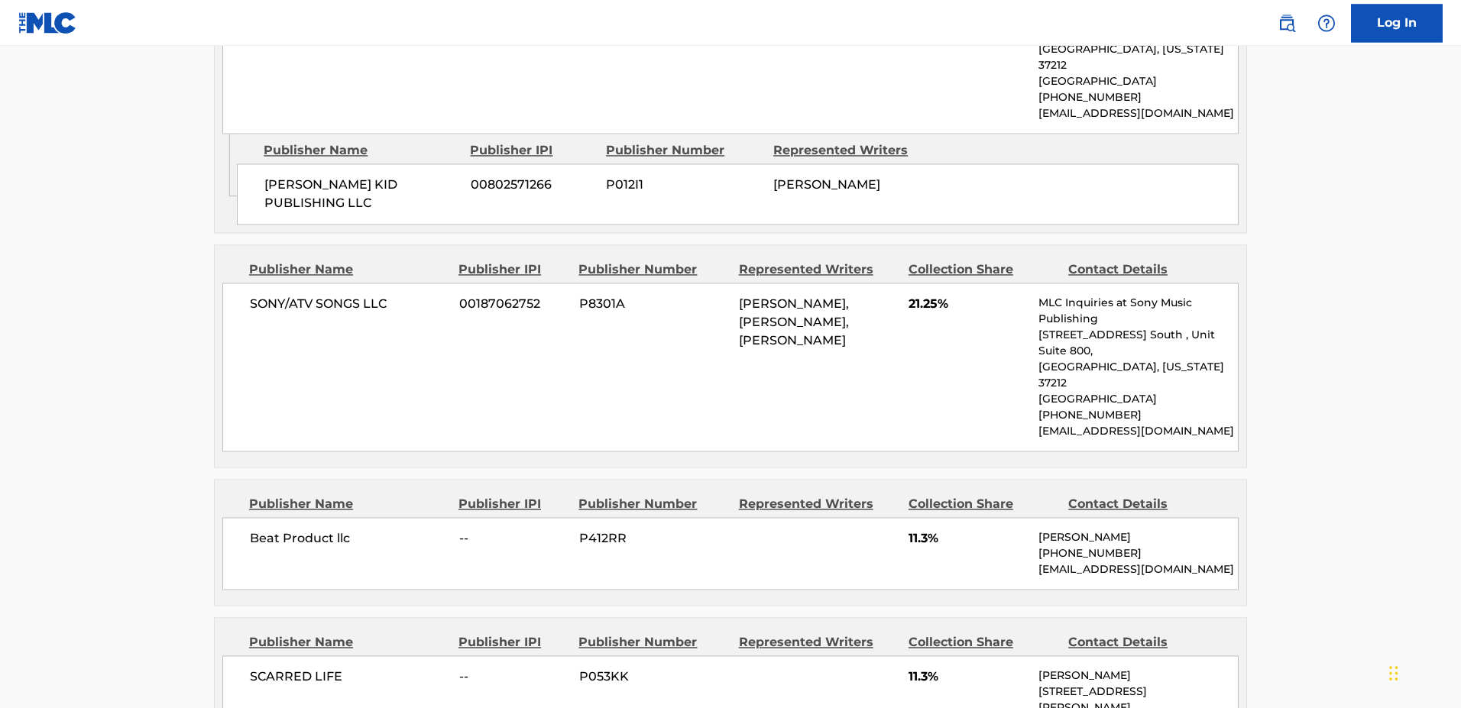
scroll to position [1793, 0]
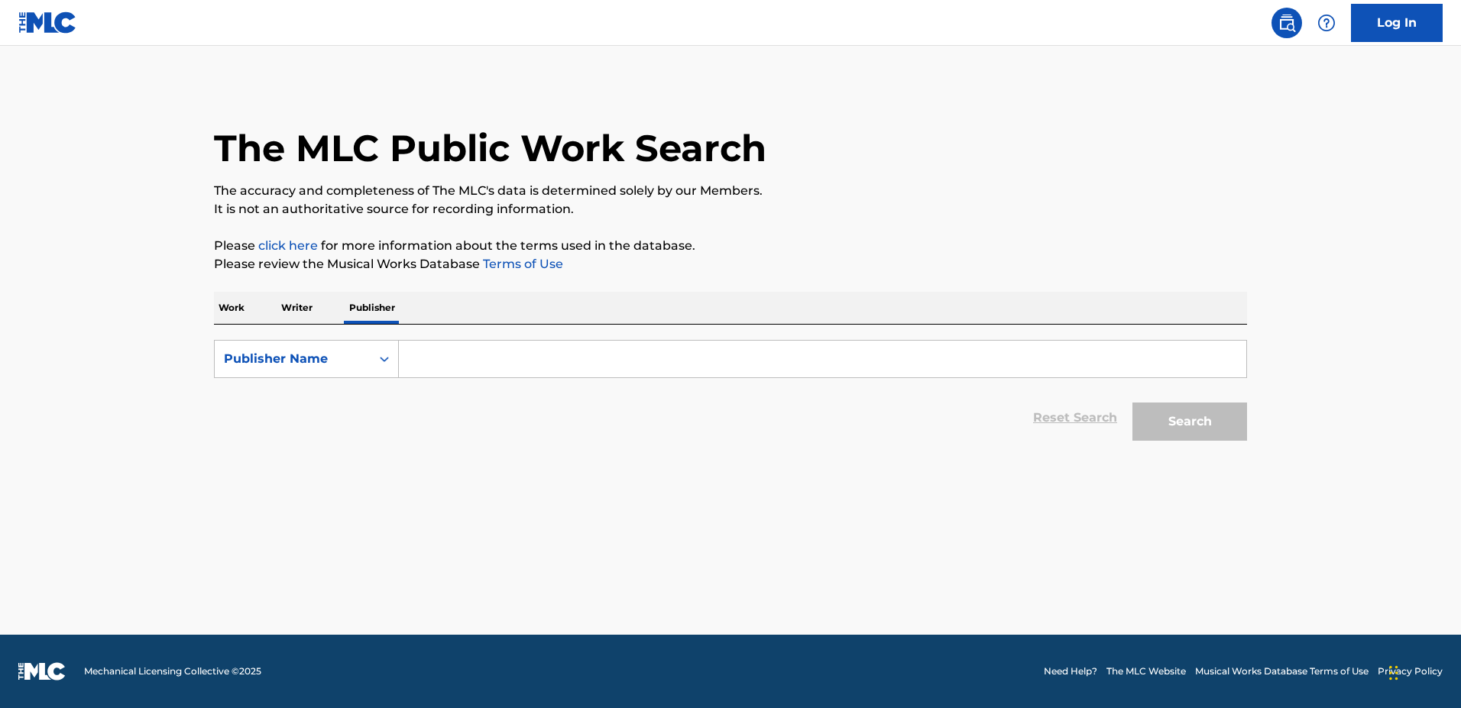
click at [414, 357] on input "Search Form" at bounding box center [823, 359] width 848 height 37
paste input "P93275"
type input "P93275"
click at [243, 342] on div "Publisher Name" at bounding box center [306, 359] width 185 height 38
click at [248, 360] on div "Publisher Name" at bounding box center [293, 359] width 138 height 18
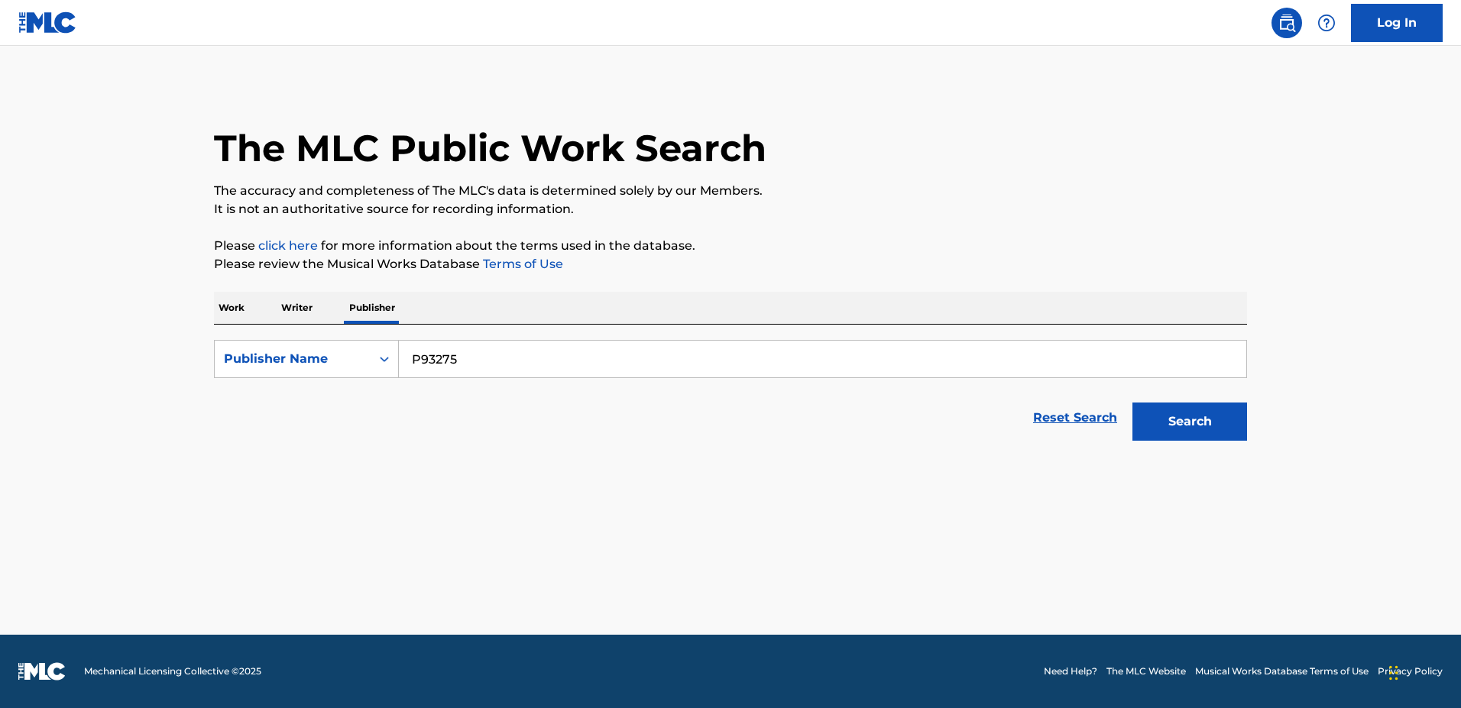
click at [248, 360] on div "Publisher Name" at bounding box center [293, 359] width 138 height 18
drag, startPoint x: 276, startPoint y: 431, endPoint x: 362, endPoint y: 416, distance: 87.7
click at [276, 432] on div "MLC Publisher Number" at bounding box center [306, 436] width 183 height 38
click at [411, 361] on input "Search Form" at bounding box center [823, 359] width 848 height 37
paste input "P93275"
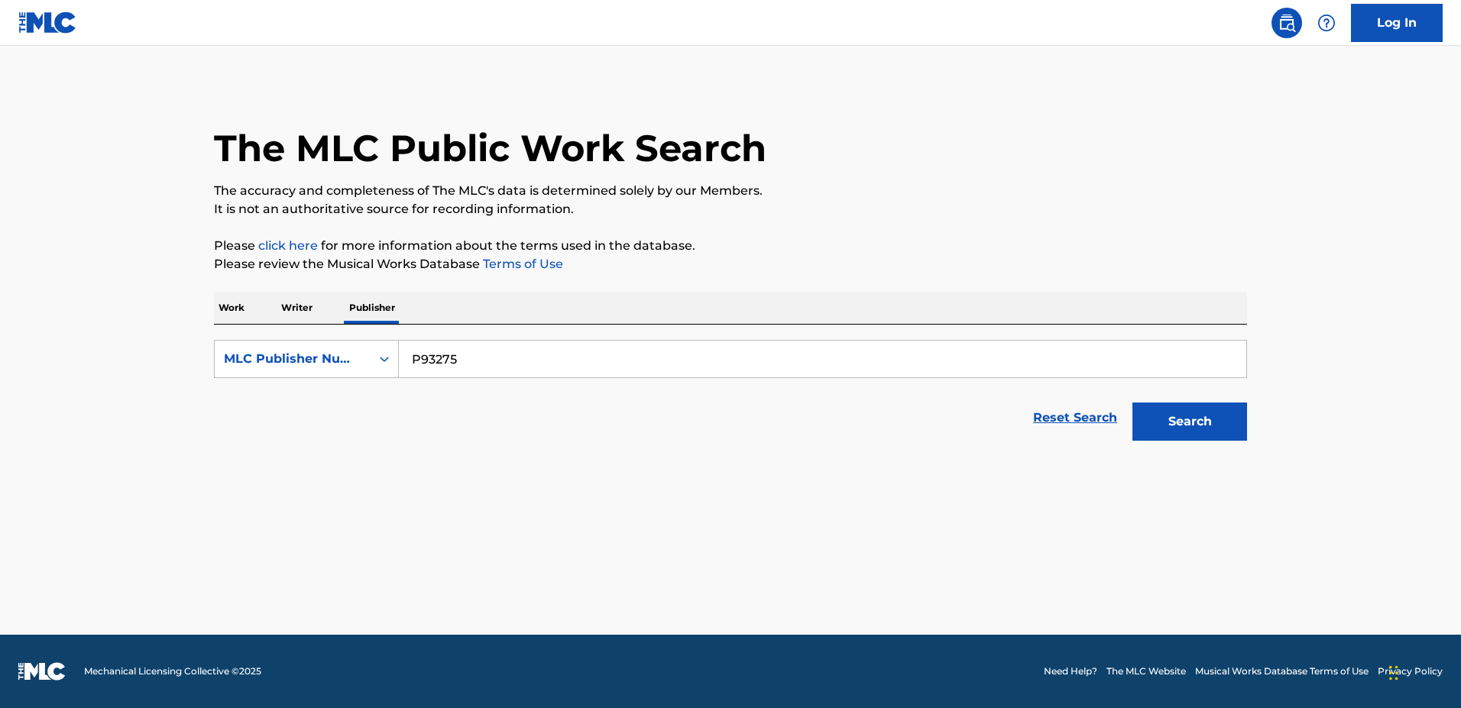
type input "P93275"
click at [1133, 403] on button "Search" at bounding box center [1190, 422] width 115 height 38
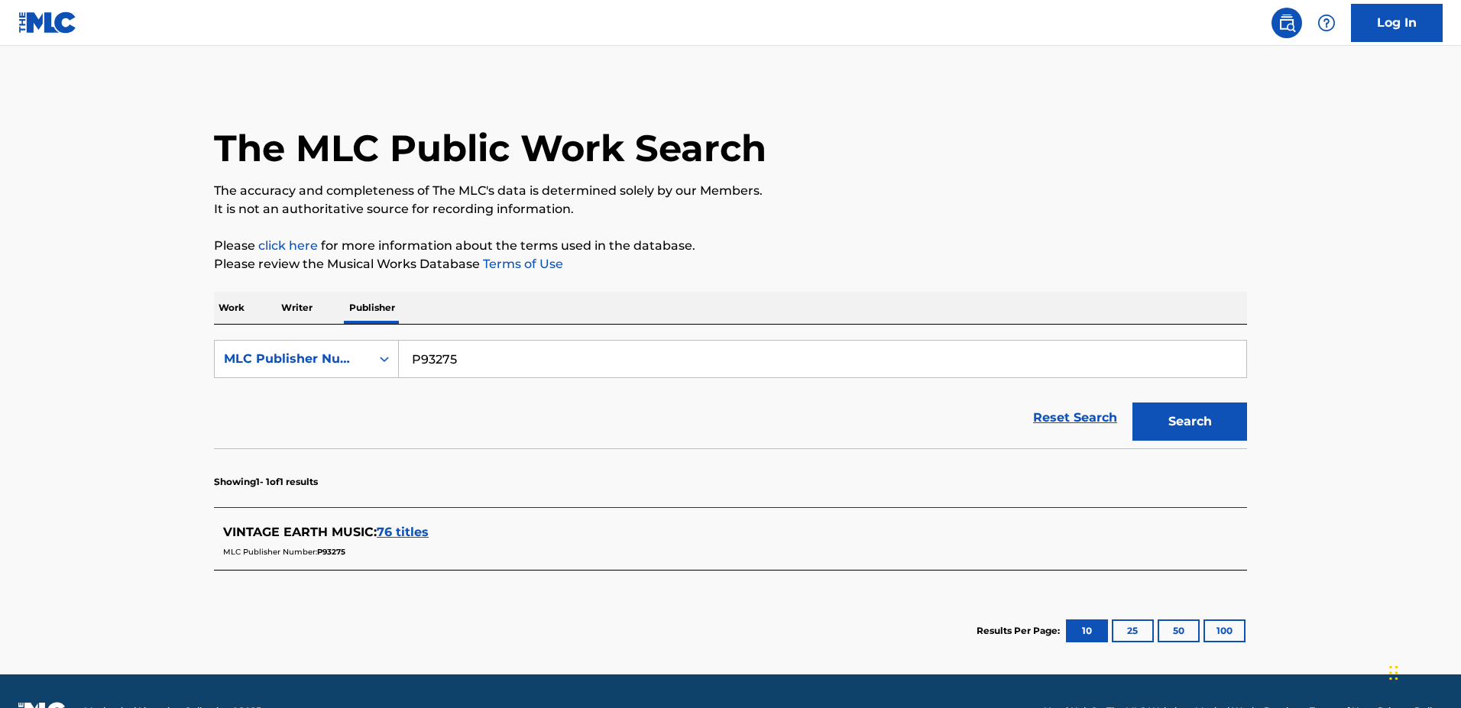
click at [417, 530] on span "76 titles" at bounding box center [403, 532] width 52 height 15
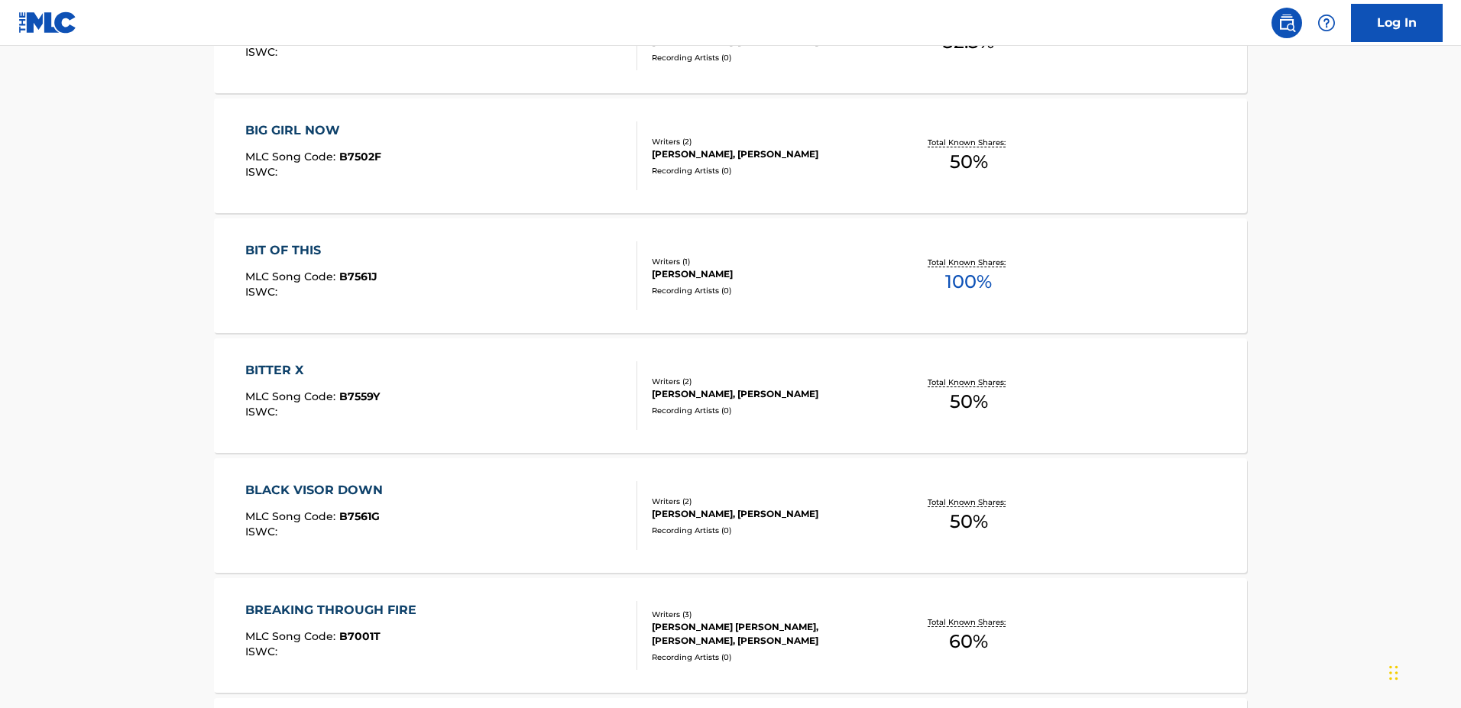
scroll to position [1224, 0]
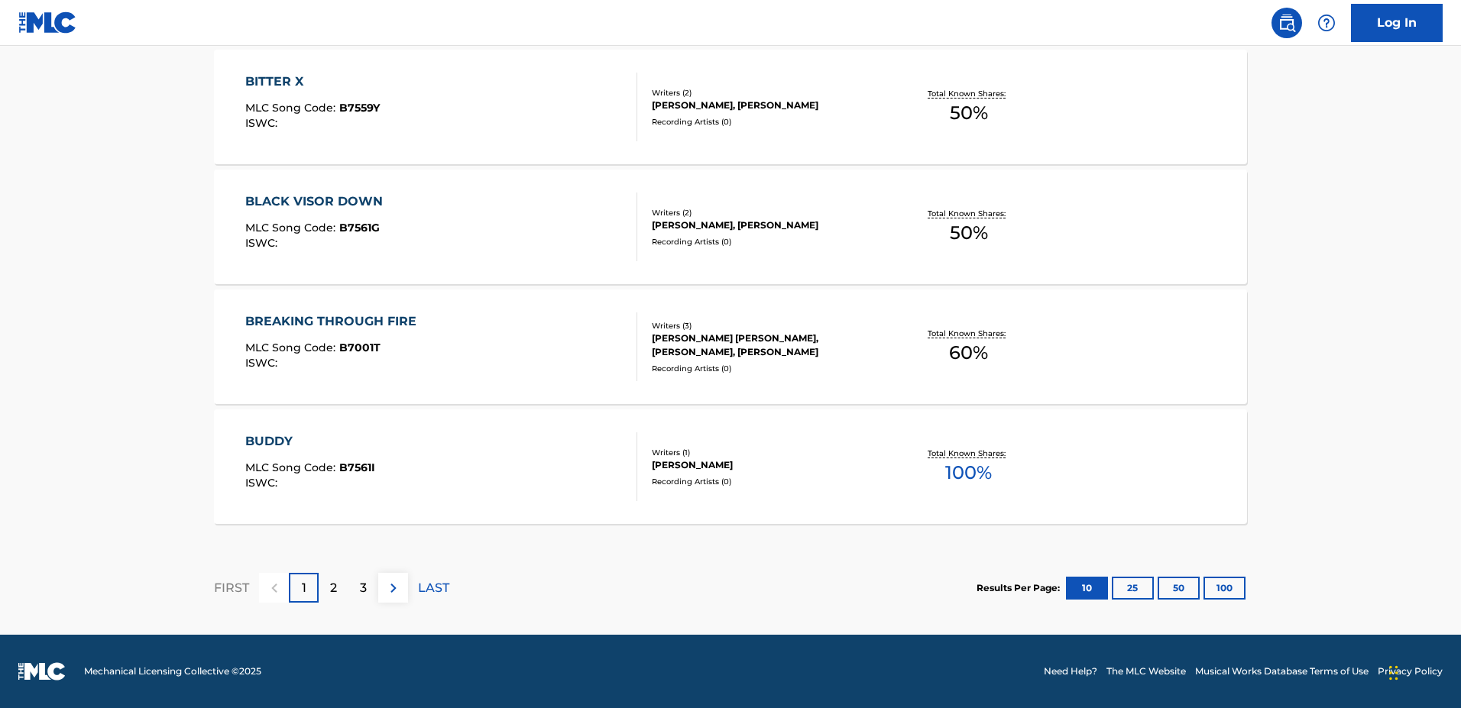
click at [343, 200] on div "BLACK VISOR DOWN" at bounding box center [317, 202] width 145 height 18
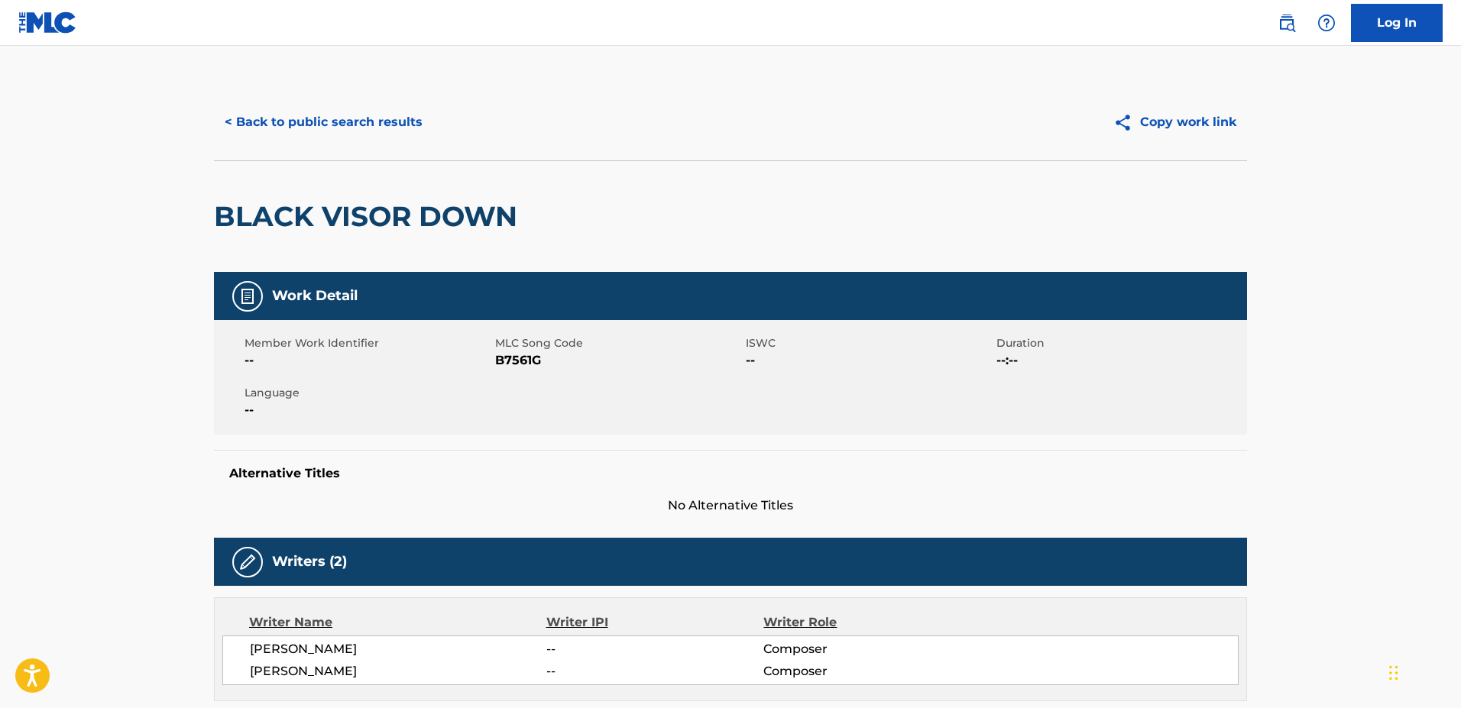
scroll to position [476, 0]
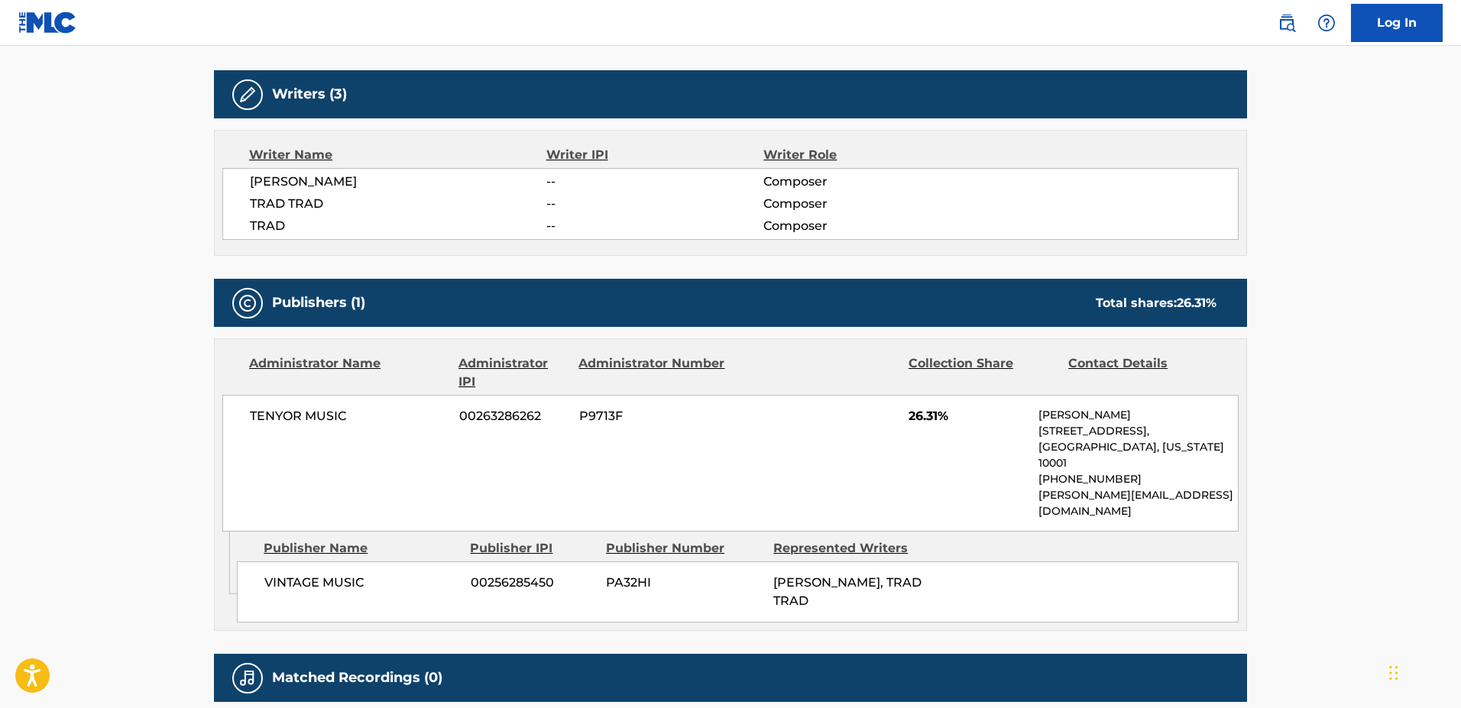
scroll to position [546, 0]
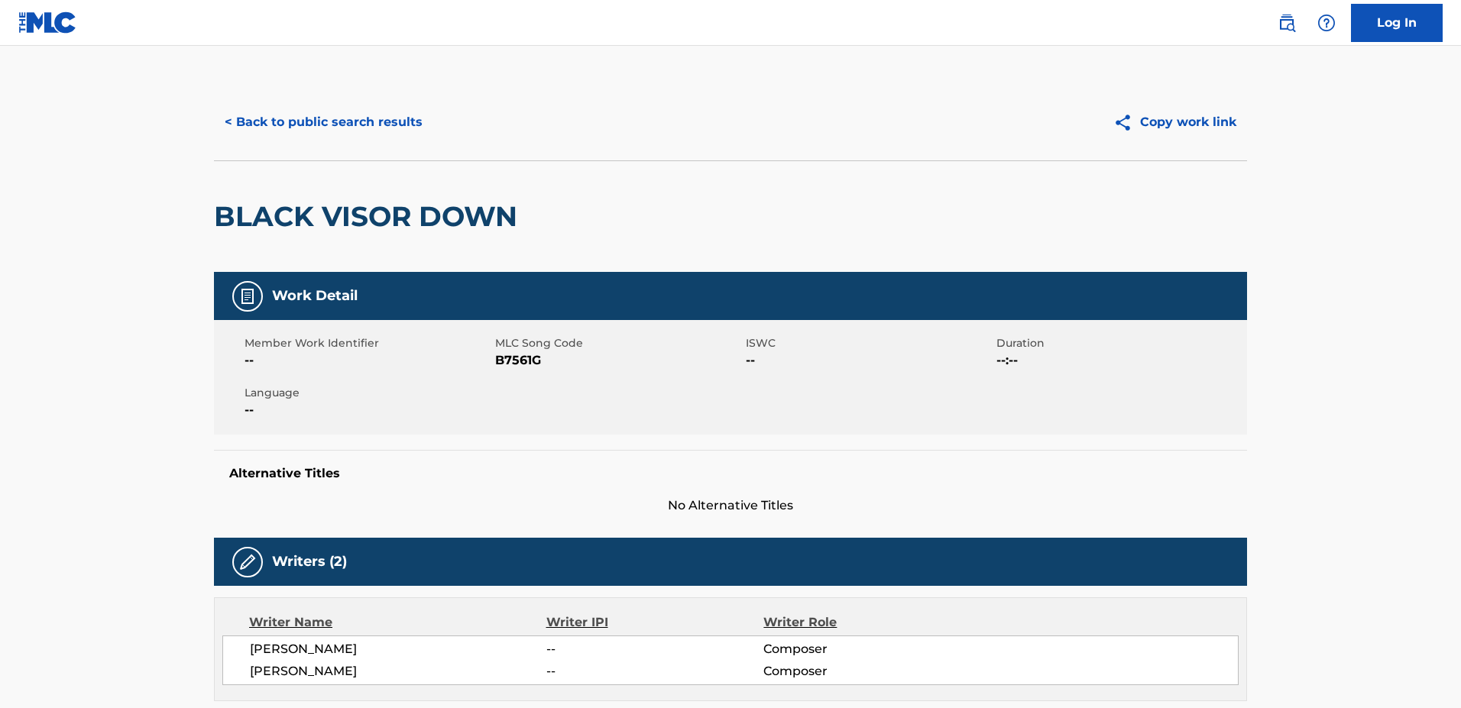
click at [320, 123] on button "< Back to public search results" at bounding box center [323, 122] width 219 height 38
click at [287, 122] on button "< Back to public search results" at bounding box center [323, 122] width 219 height 38
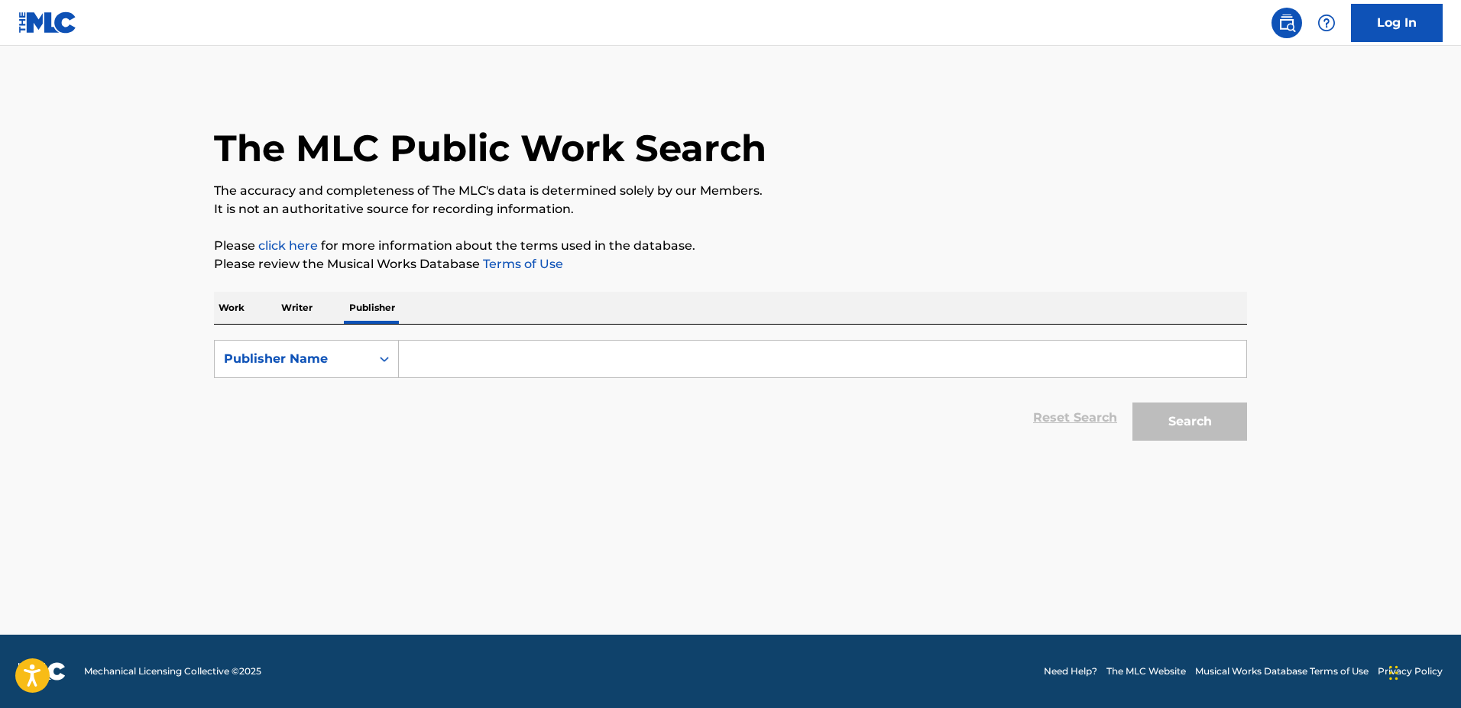
click at [416, 358] on input "Search Form" at bounding box center [823, 359] width 848 height 37
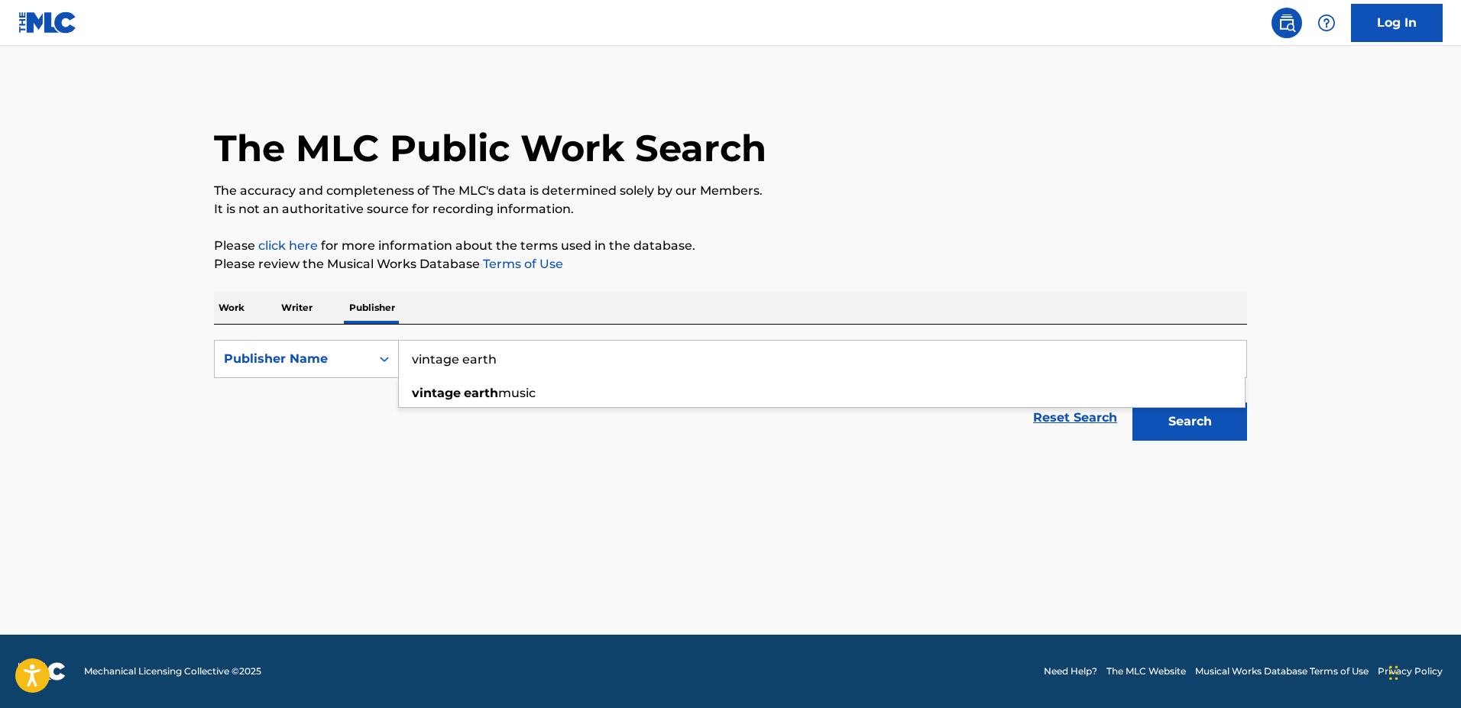
click at [1133, 403] on button "Search" at bounding box center [1190, 422] width 115 height 38
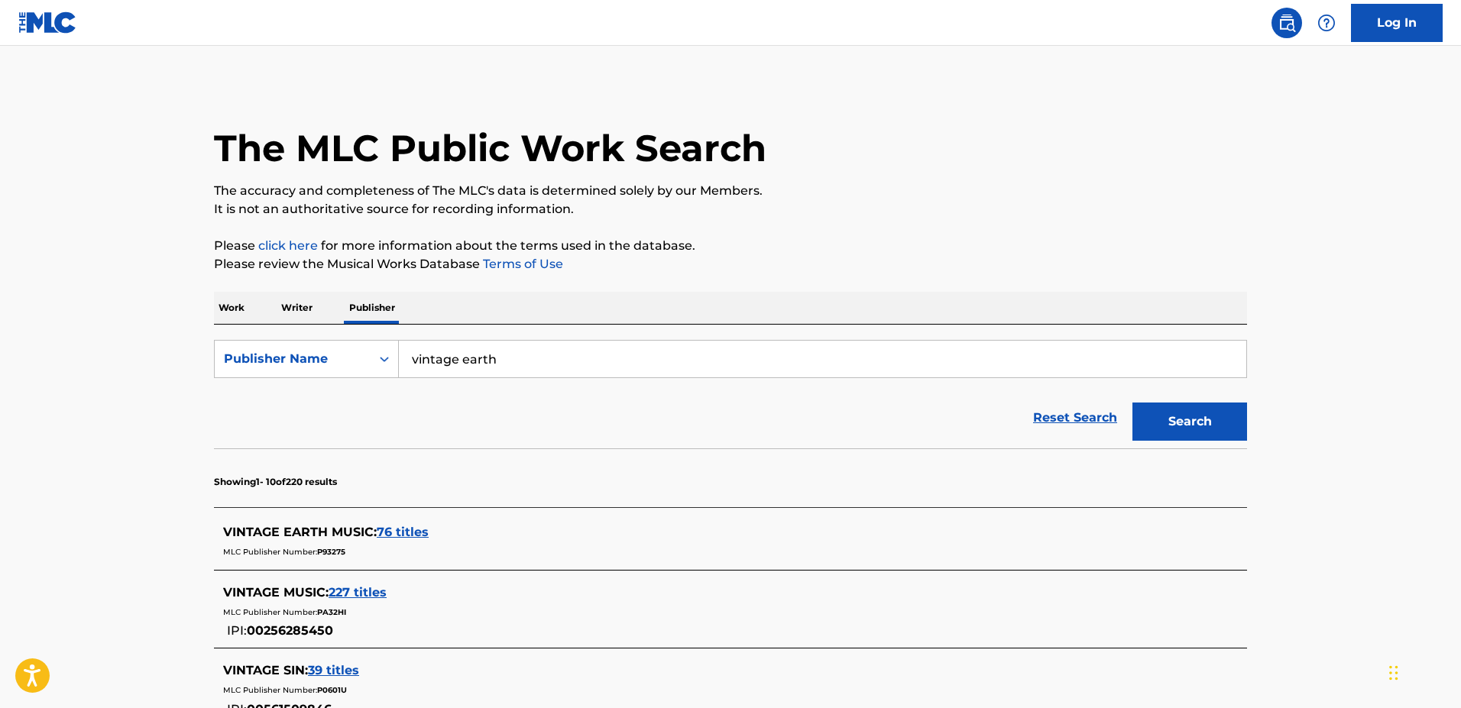
click at [408, 530] on span "76 titles" at bounding box center [403, 532] width 52 height 15
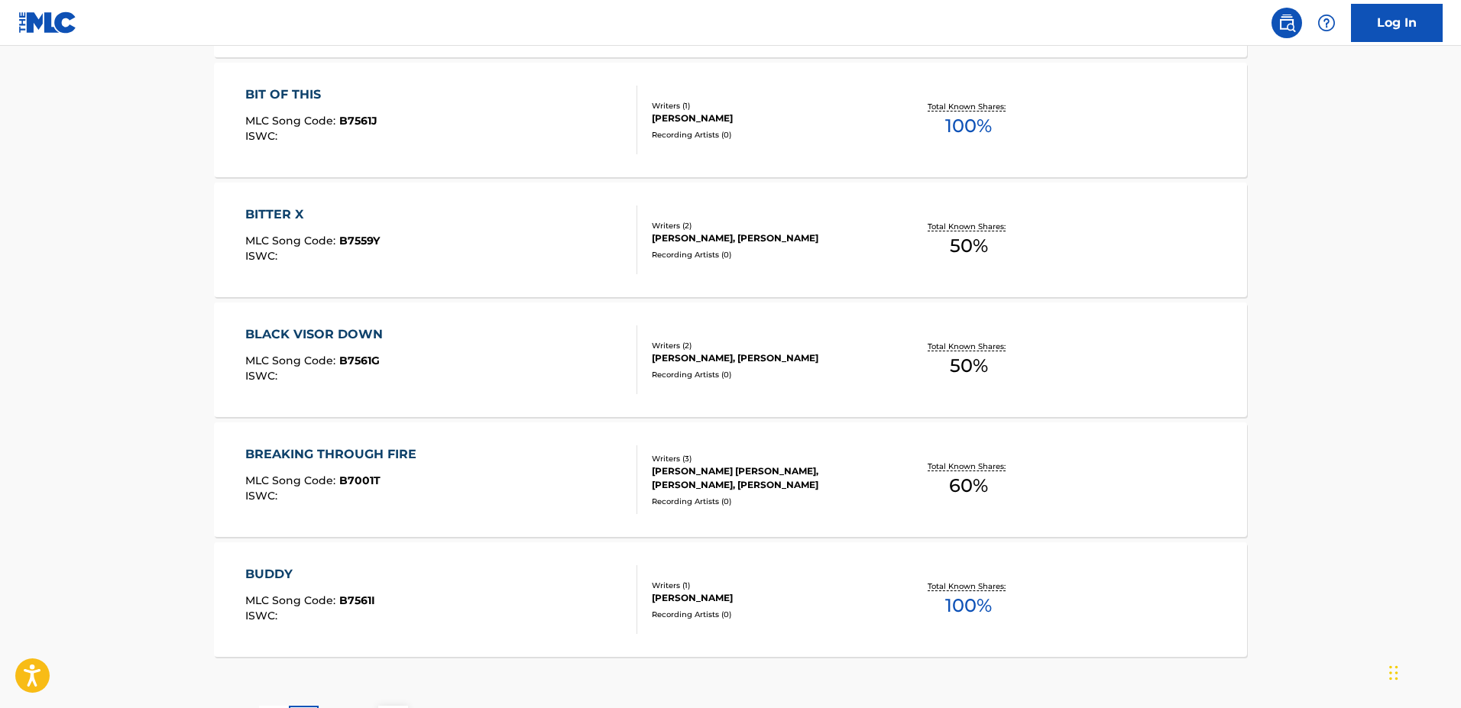
scroll to position [1224, 0]
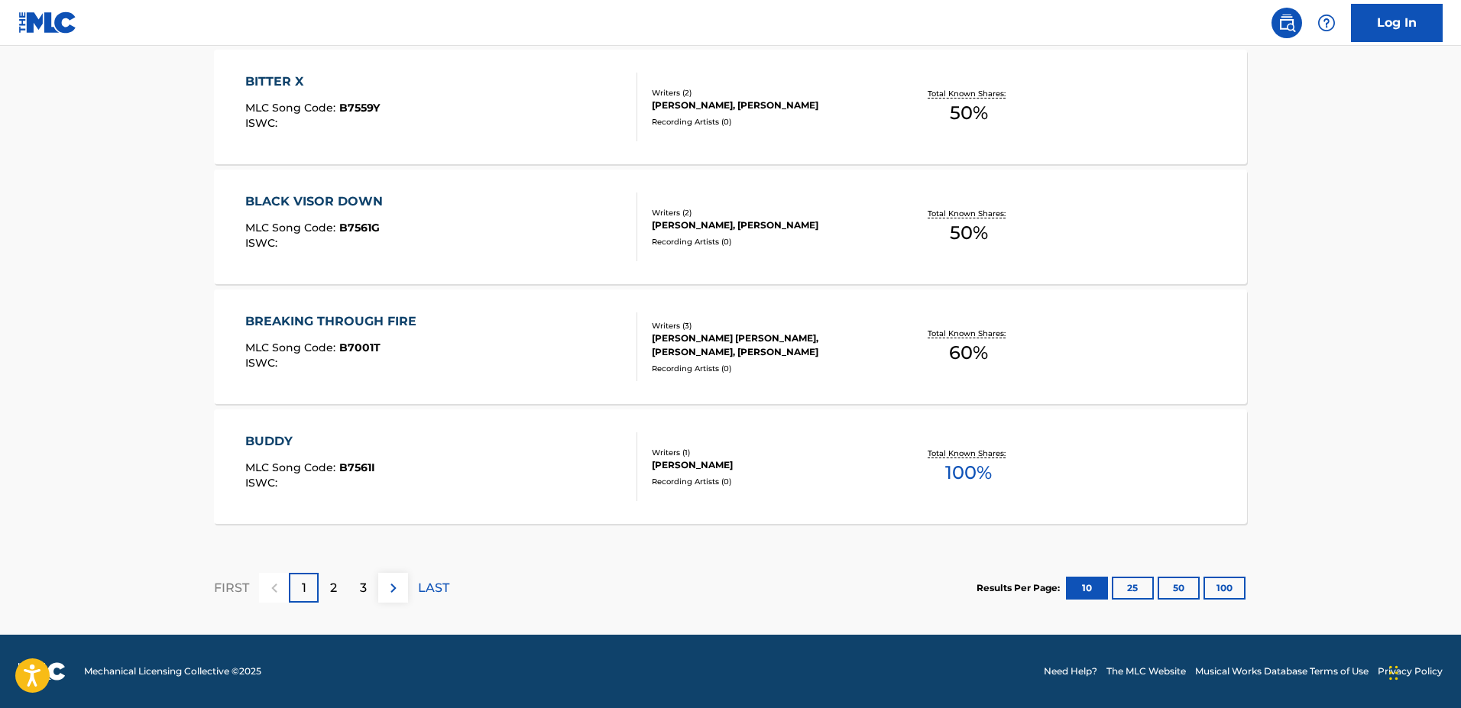
click at [1227, 595] on button "100" at bounding box center [1225, 588] width 42 height 23
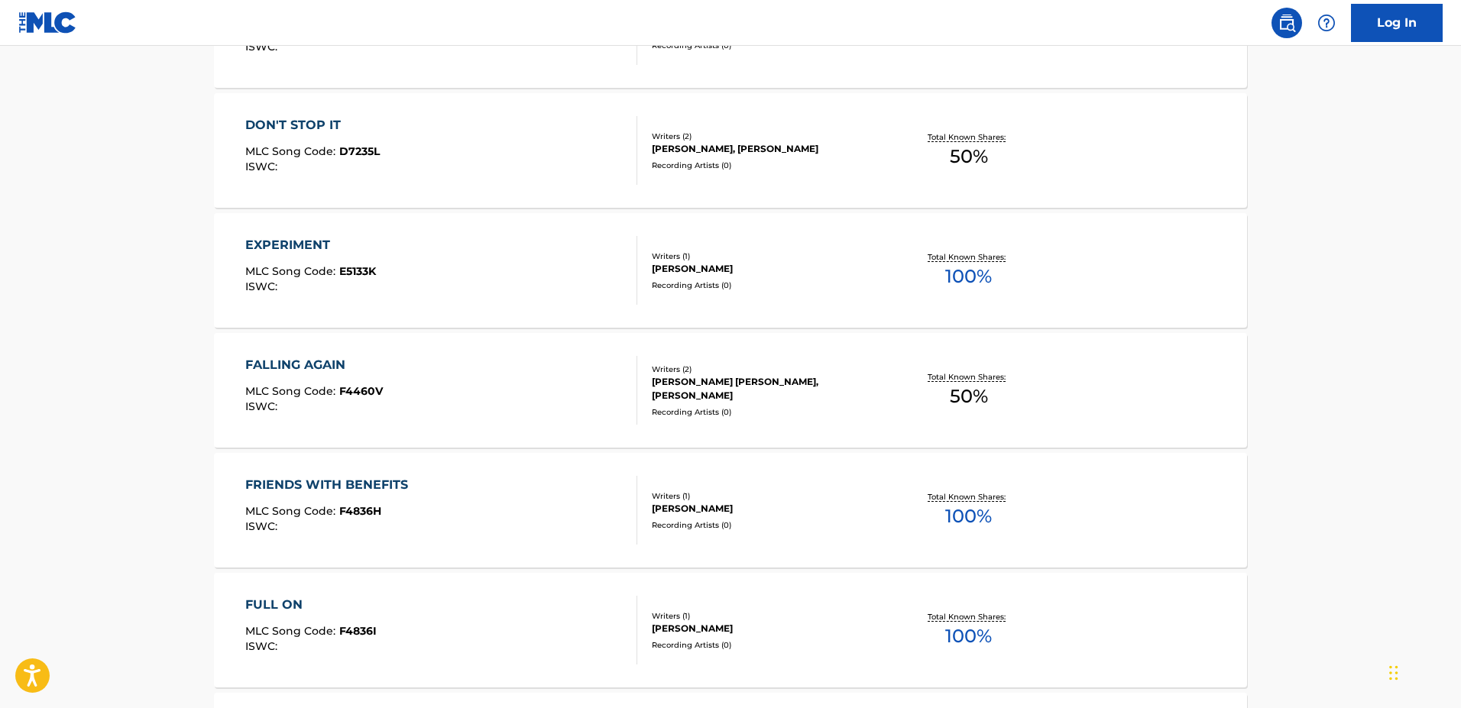
scroll to position [2572, 0]
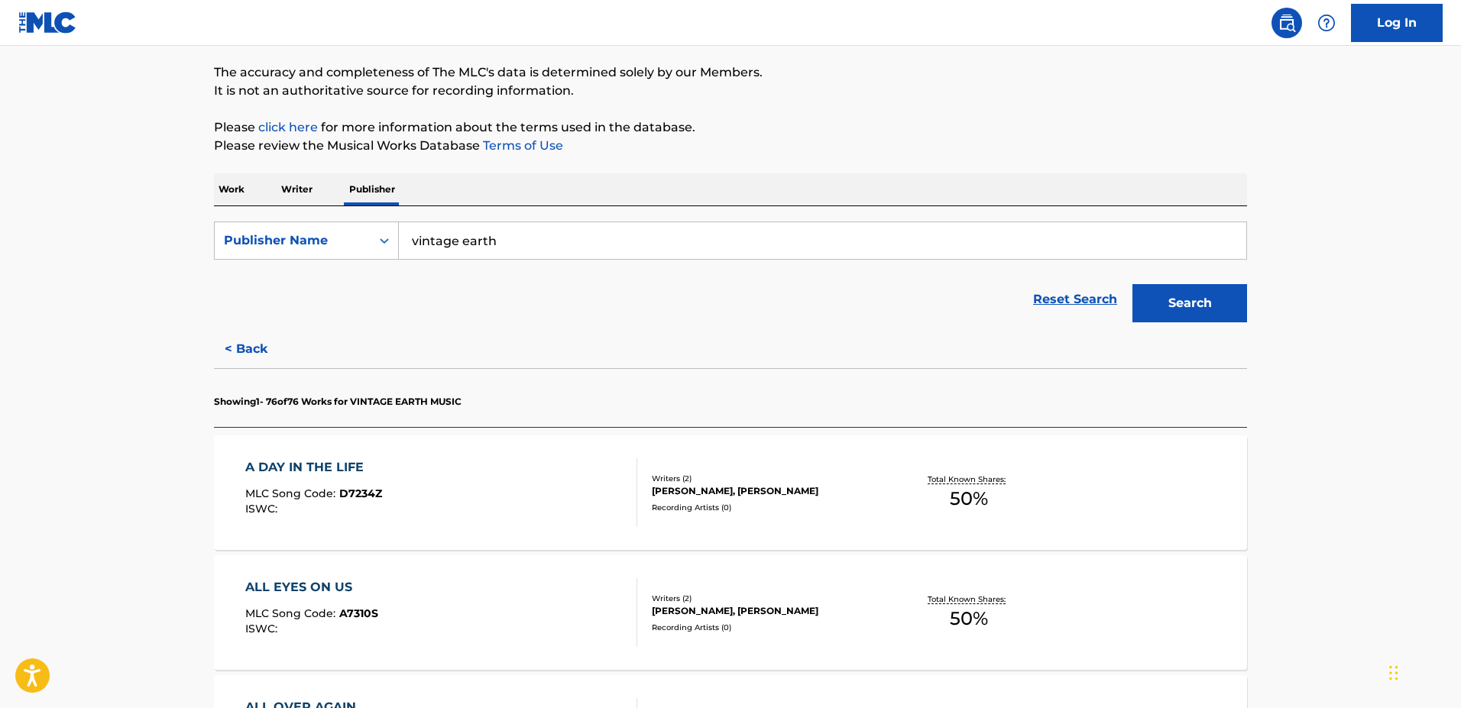
scroll to position [0, 0]
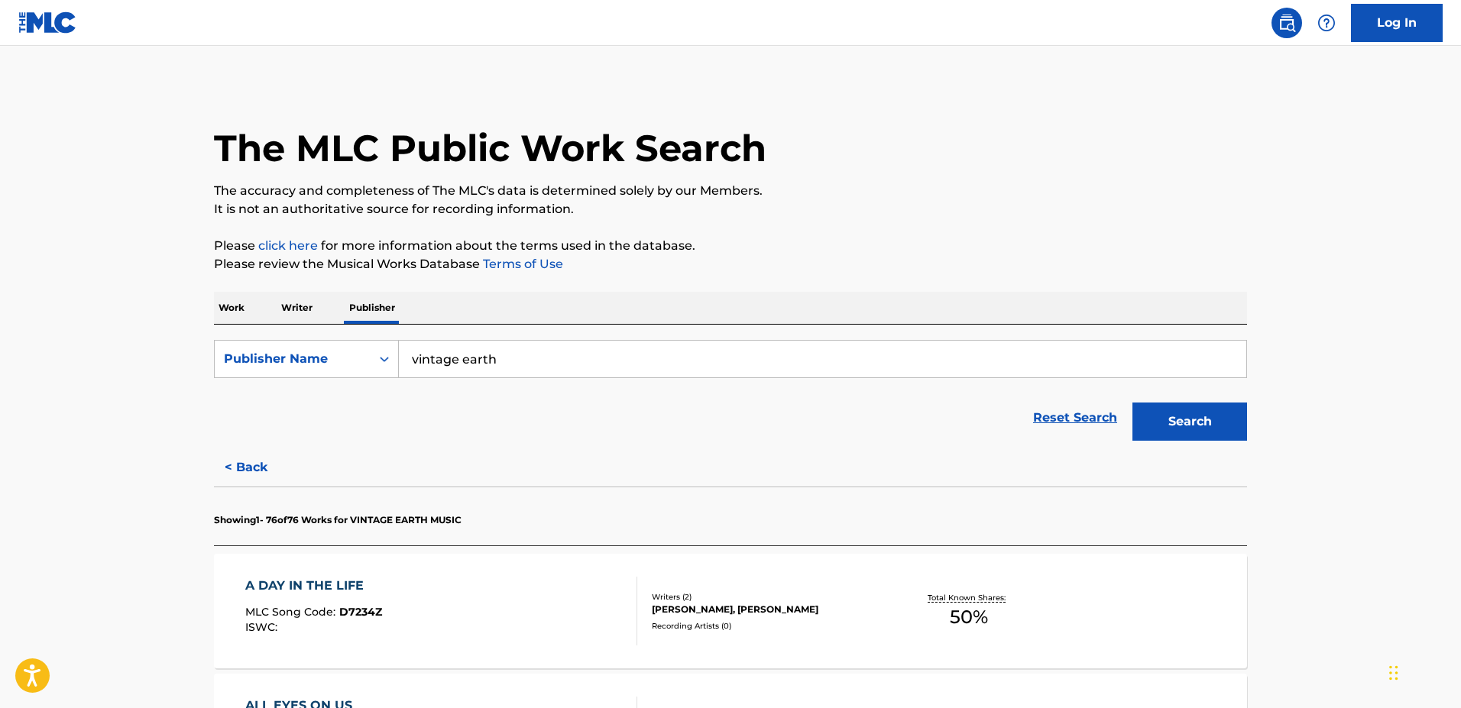
click at [427, 352] on input "vintage earth" at bounding box center [823, 359] width 848 height 37
paste input "GA02HW"
type input "GA02HW"
click at [344, 353] on div "Publisher Name" at bounding box center [293, 359] width 138 height 18
click at [418, 355] on input "GA02HW" at bounding box center [823, 359] width 848 height 37
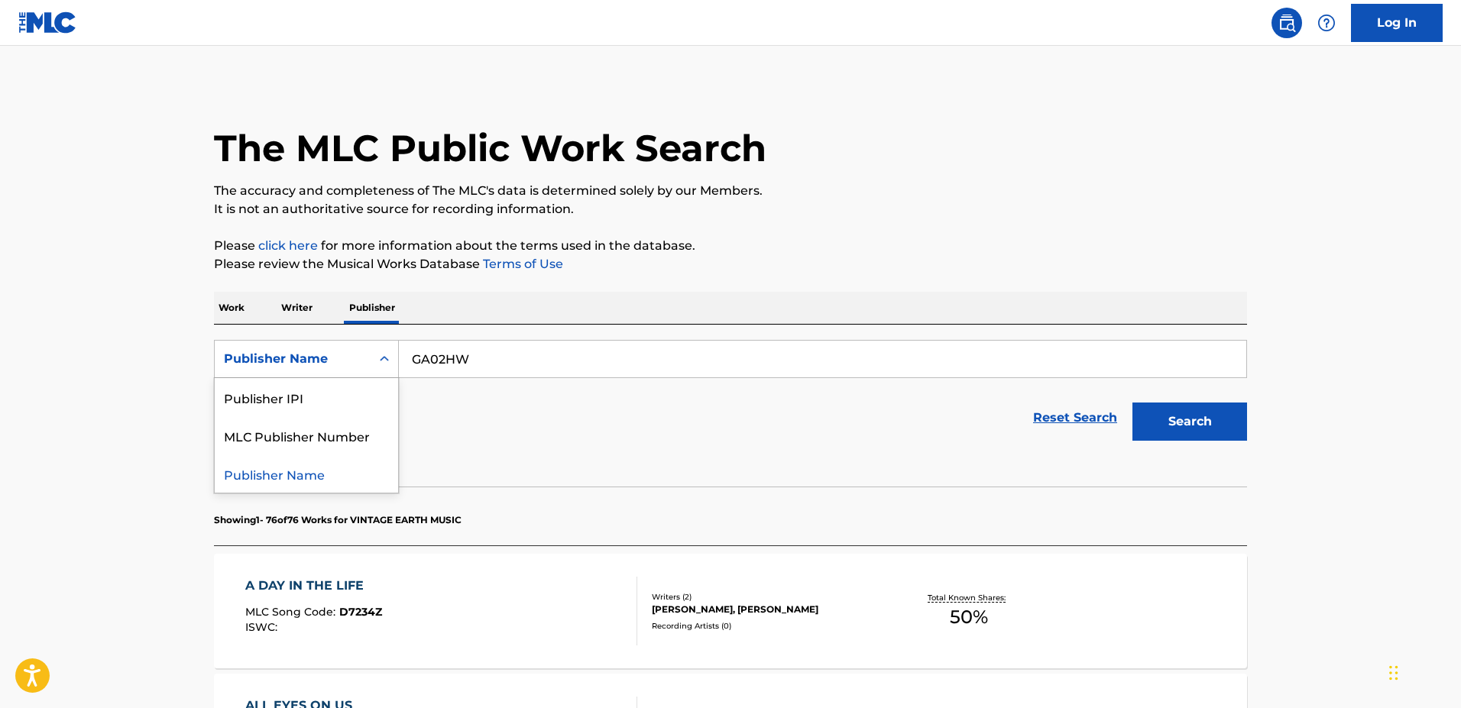
click at [341, 351] on div "Publisher Name" at bounding box center [293, 359] width 138 height 18
click at [324, 426] on div "MLC Publisher Number" at bounding box center [306, 436] width 183 height 38
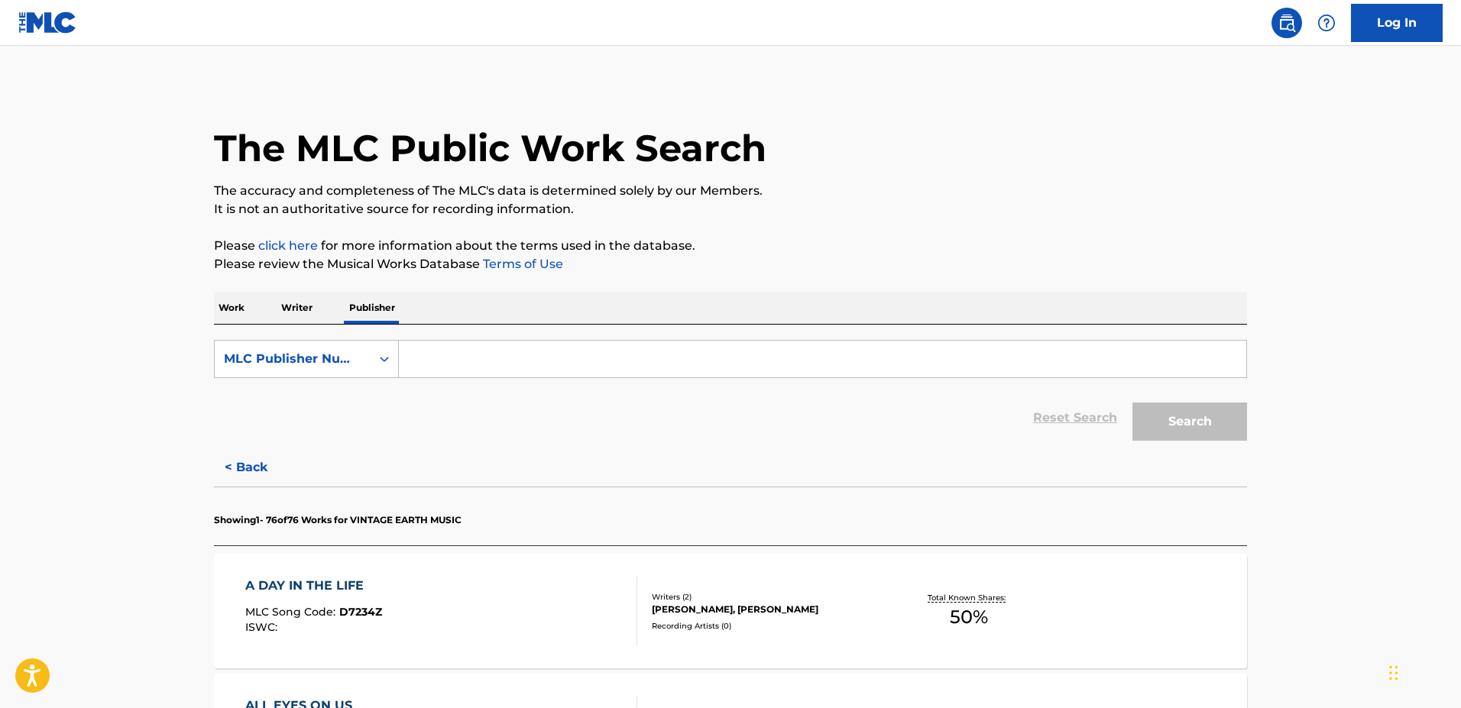
click at [407, 358] on input "Search Form" at bounding box center [823, 359] width 848 height 37
paste input "P66903"
click at [1133, 403] on button "Search" at bounding box center [1190, 422] width 115 height 38
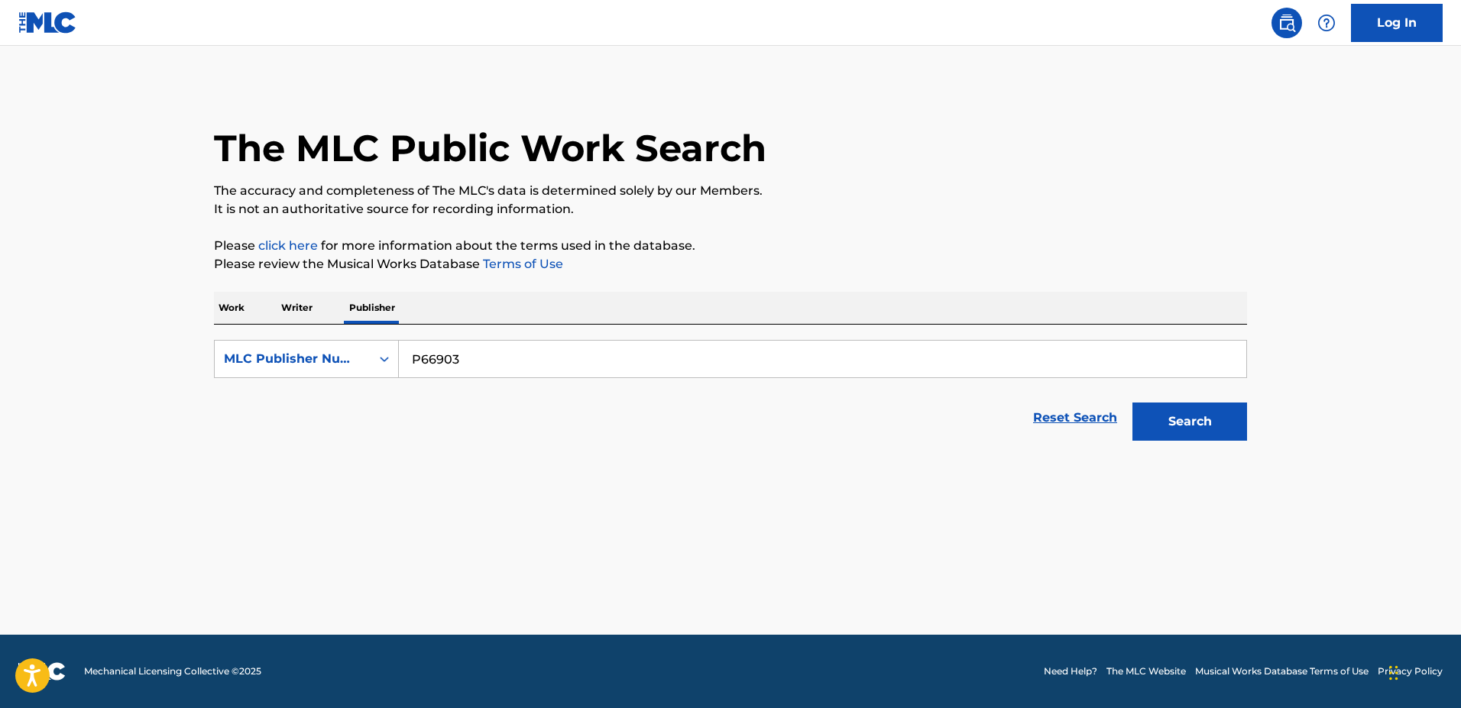
click at [472, 368] on input "P66903" at bounding box center [823, 359] width 848 height 37
type input "new kids on the block"
click at [1133, 403] on button "Search" at bounding box center [1190, 422] width 115 height 38
click at [1172, 413] on button "Search" at bounding box center [1190, 422] width 115 height 38
click at [286, 357] on div "MLC Publisher Number" at bounding box center [293, 359] width 138 height 18
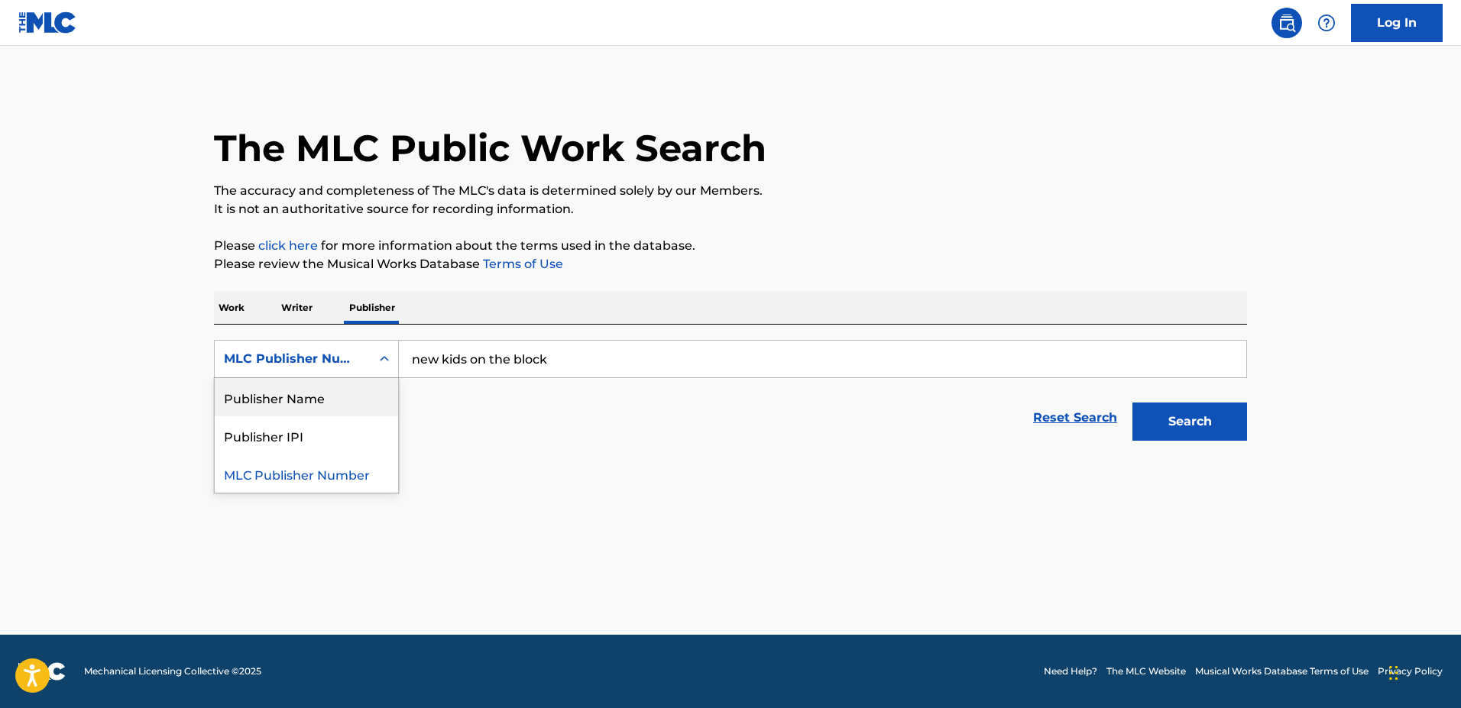
click at [290, 400] on div "Publisher Name" at bounding box center [306, 397] width 183 height 38
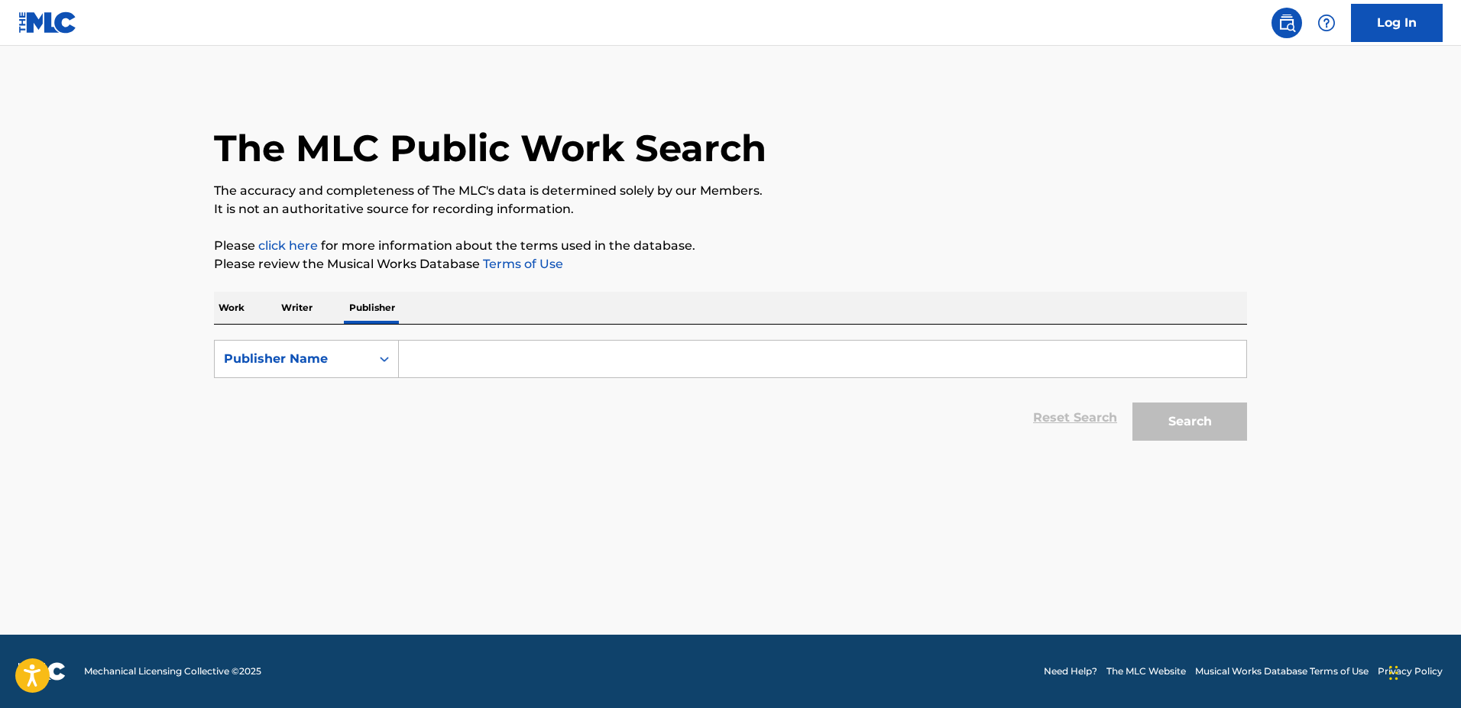
click at [478, 363] on input "Search Form" at bounding box center [823, 359] width 848 height 37
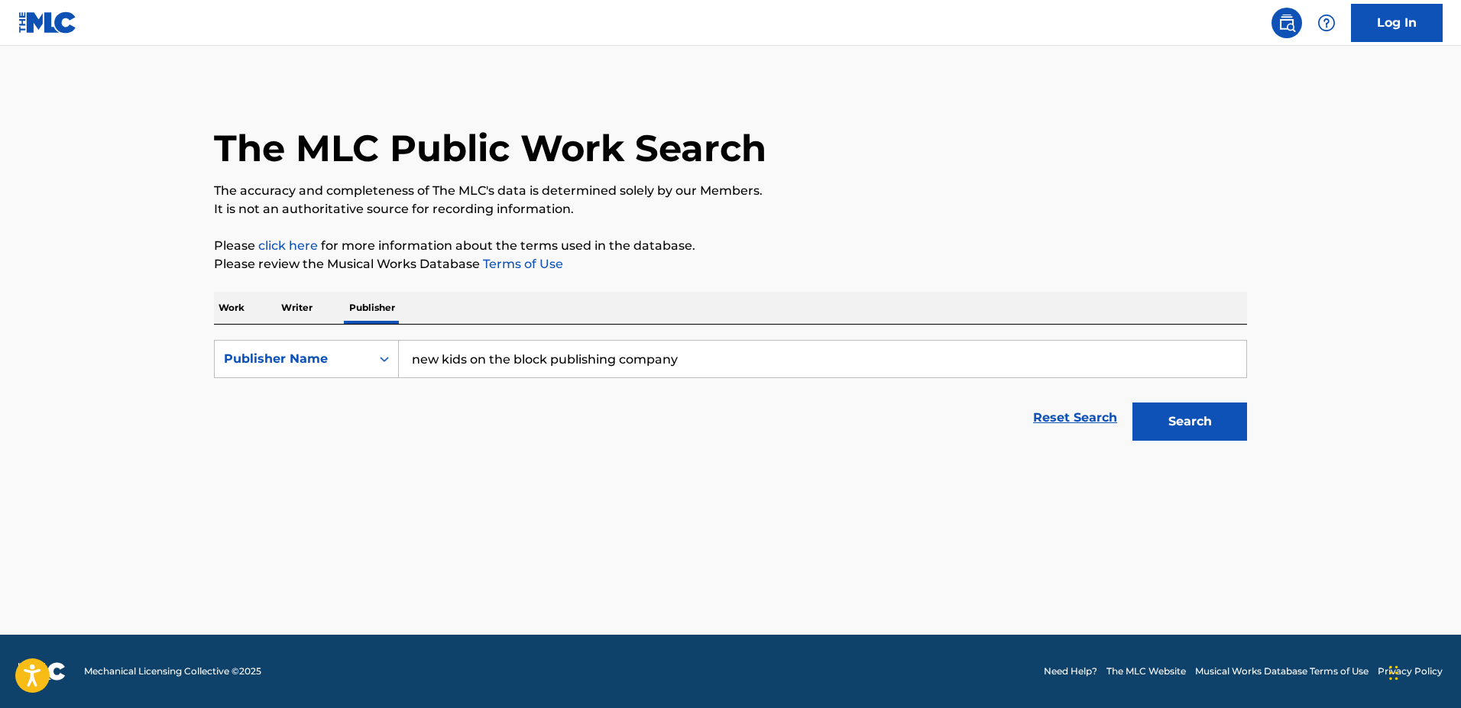
type input "new kids on the block publishing company"
click at [1133, 403] on button "Search" at bounding box center [1190, 422] width 115 height 38
